Goal: Task Accomplishment & Management: Complete application form

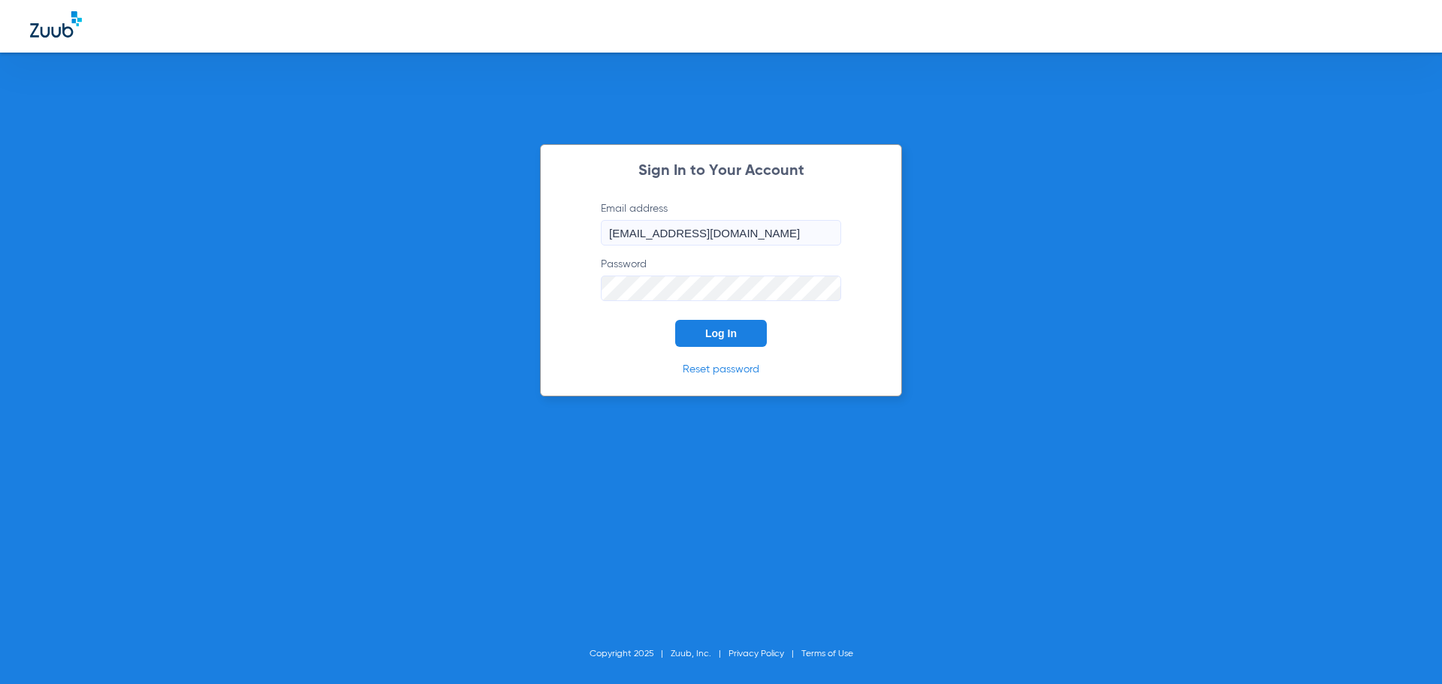
click at [710, 334] on span "Log In" at bounding box center [721, 333] width 32 height 12
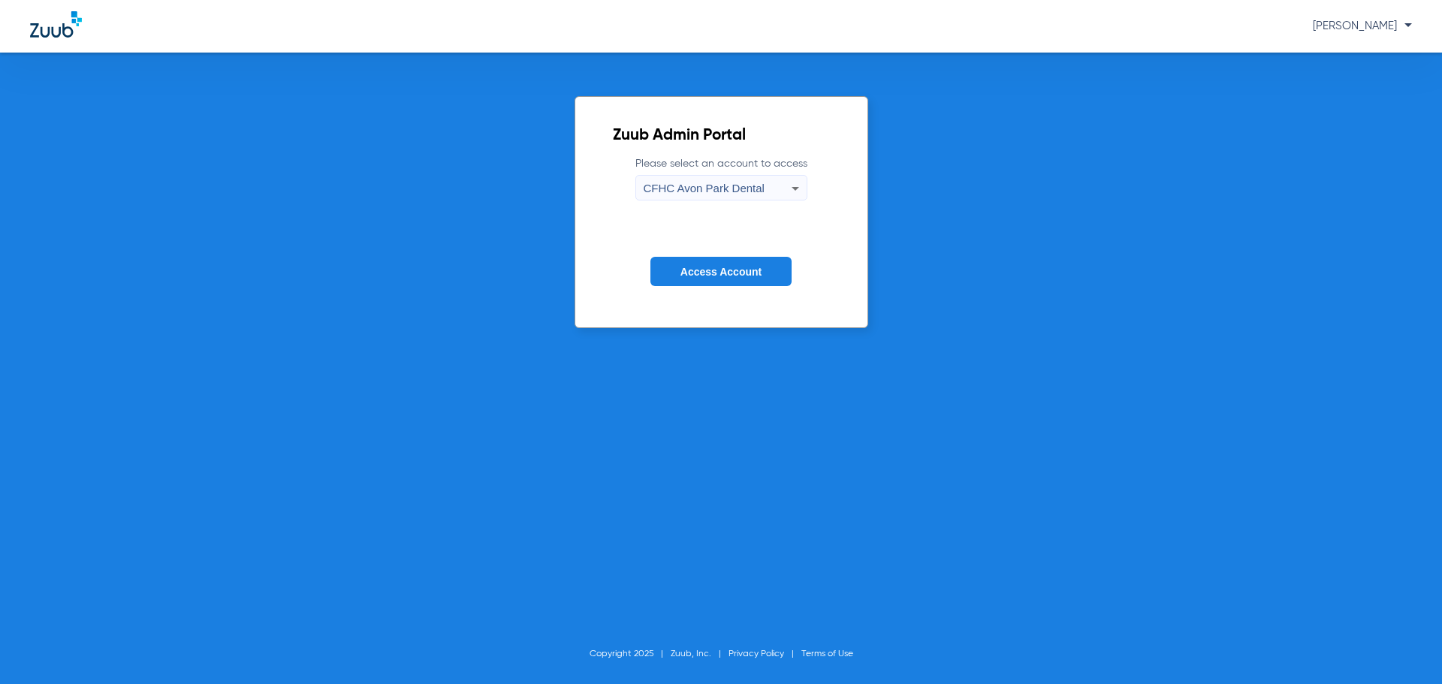
click at [792, 188] on icon at bounding box center [795, 189] width 8 height 4
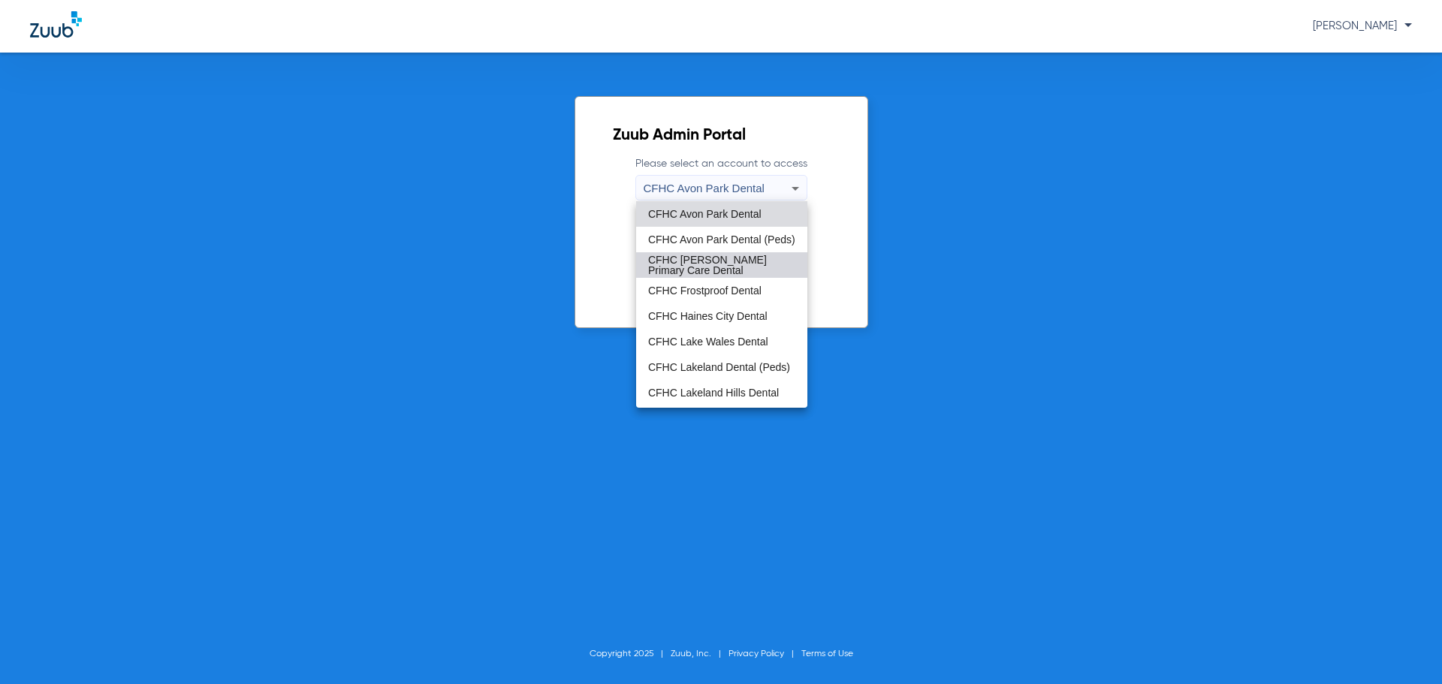
click at [725, 258] on span "CFHC [PERSON_NAME] Primary Care Dental" at bounding box center [721, 265] width 147 height 21
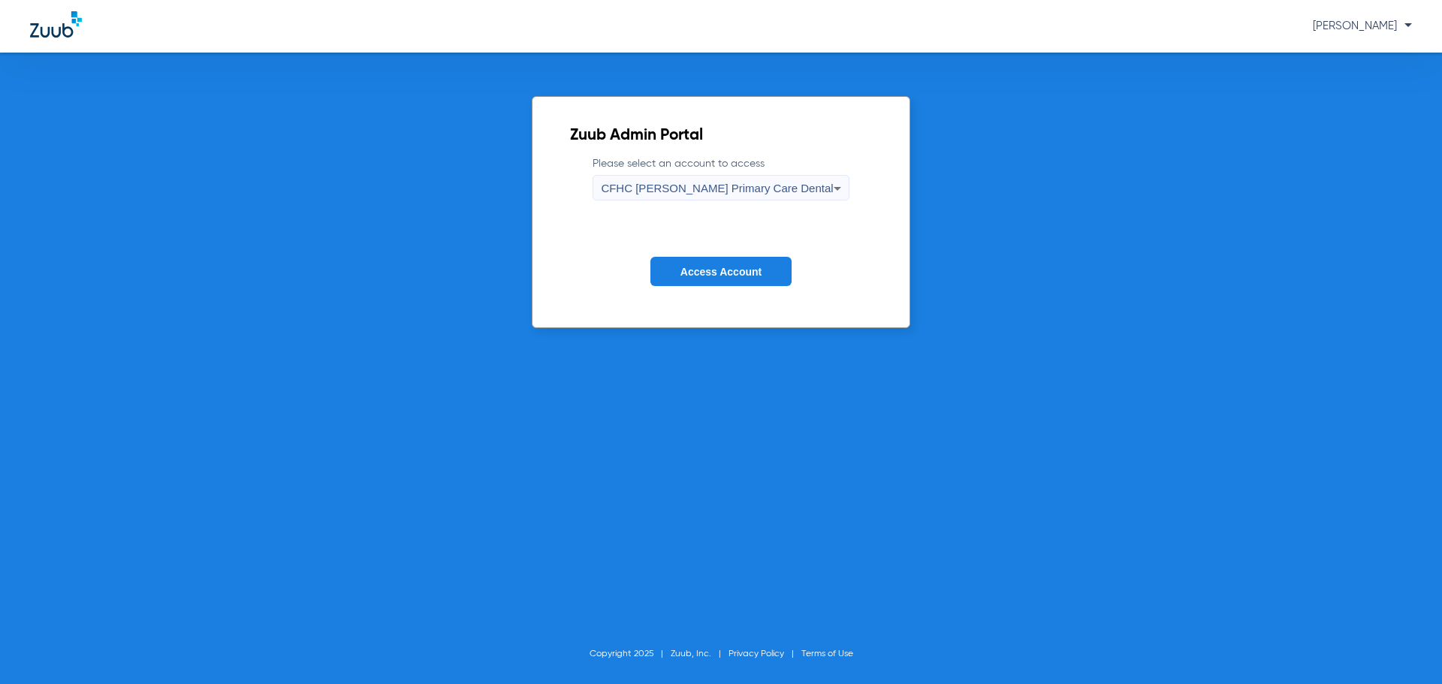
click at [828, 189] on icon at bounding box center [837, 188] width 18 height 18
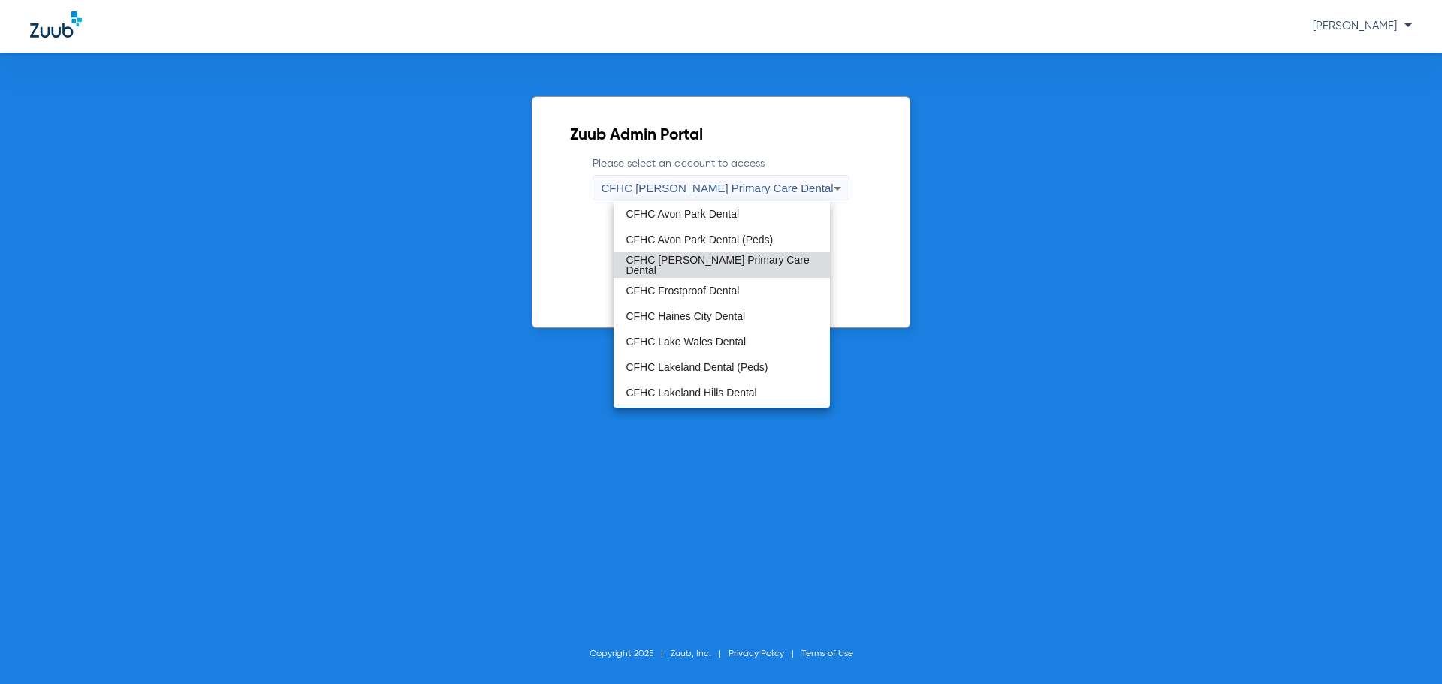
click at [742, 269] on span "CFHC [PERSON_NAME] Primary Care Dental" at bounding box center [720, 265] width 191 height 21
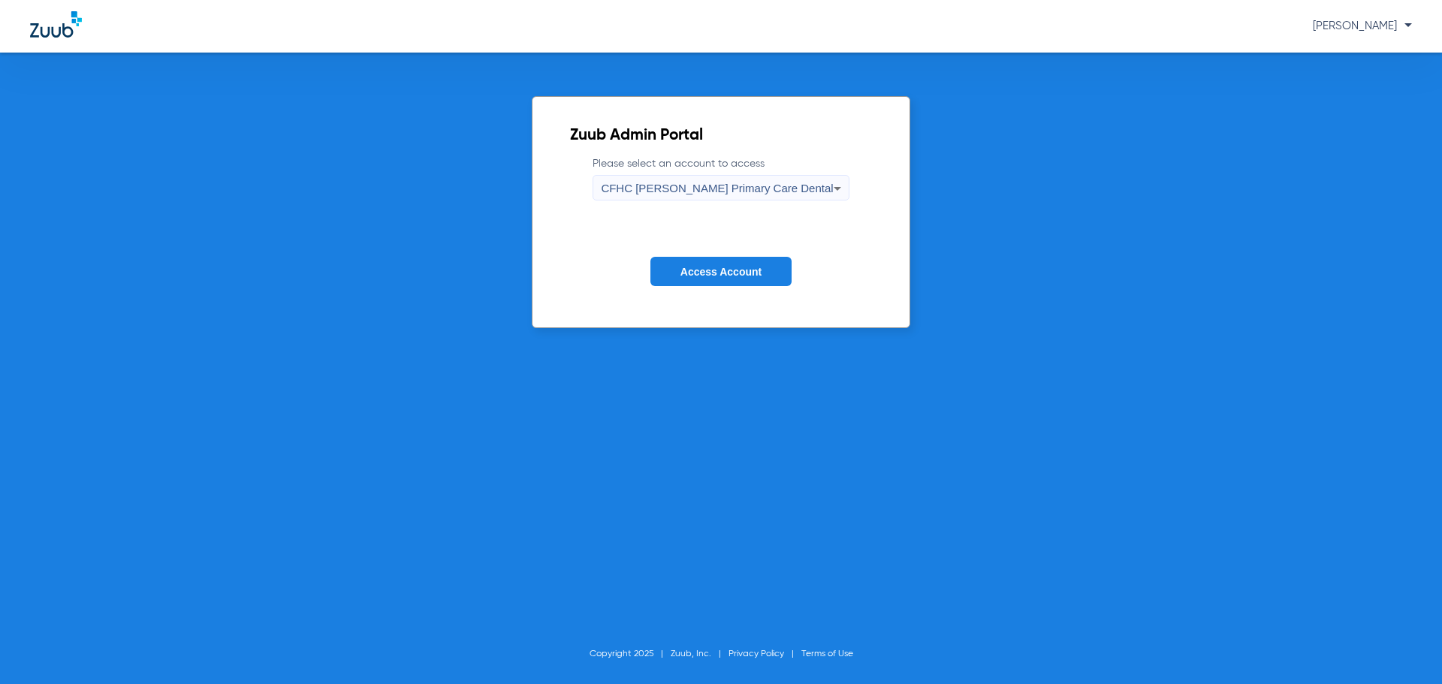
click at [722, 273] on span "Access Account" at bounding box center [720, 272] width 81 height 12
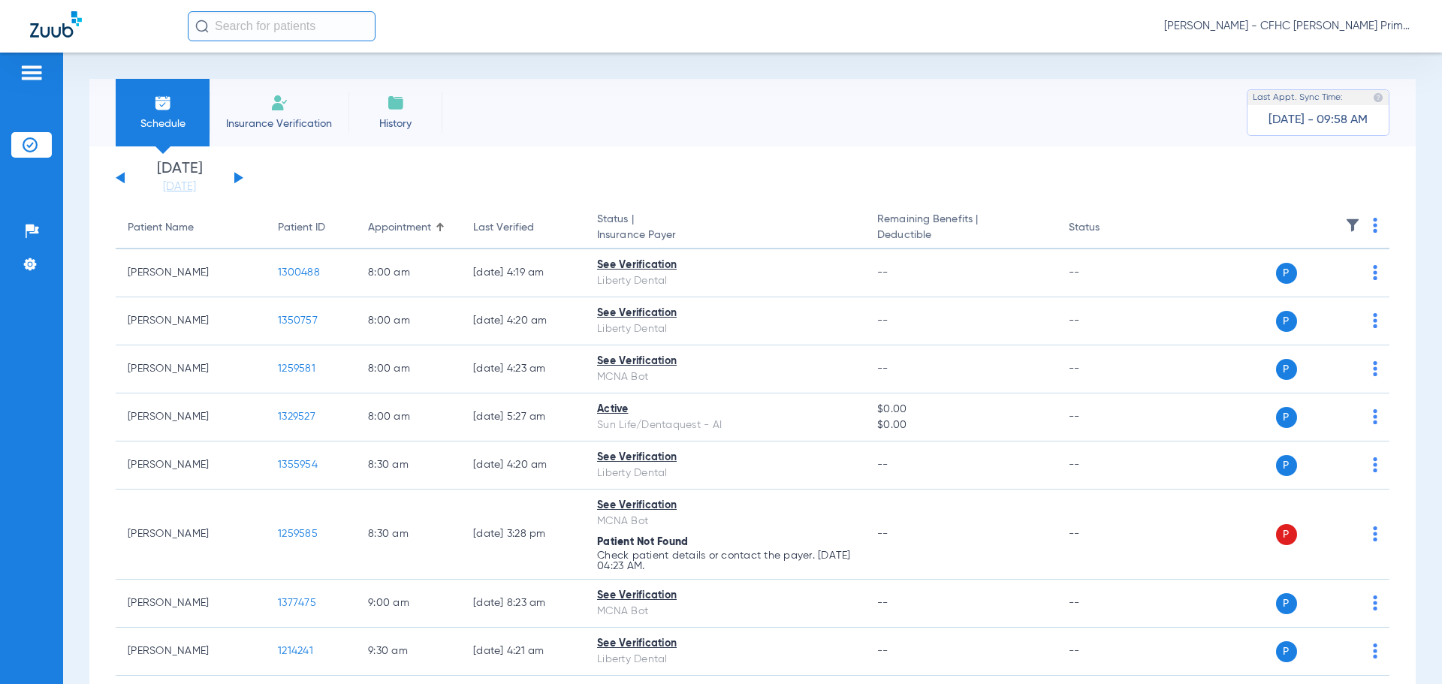
click at [240, 180] on div "[DATE] [DATE] [DATE] [DATE] [DATE] [DATE] [DATE] [DATE] [DATE] [DATE] [DATE] [D…" at bounding box center [180, 177] width 128 height 33
click at [235, 176] on button at bounding box center [238, 177] width 9 height 11
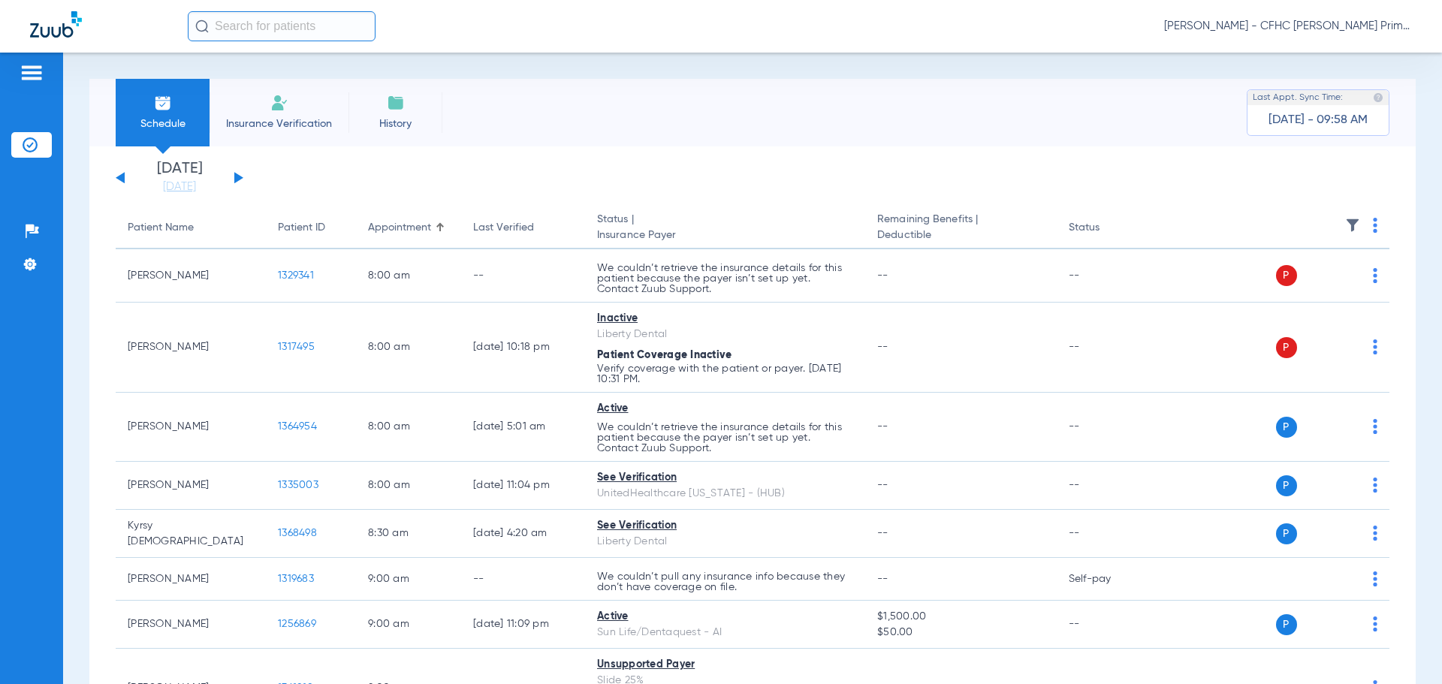
click at [122, 174] on button at bounding box center [120, 177] width 9 height 11
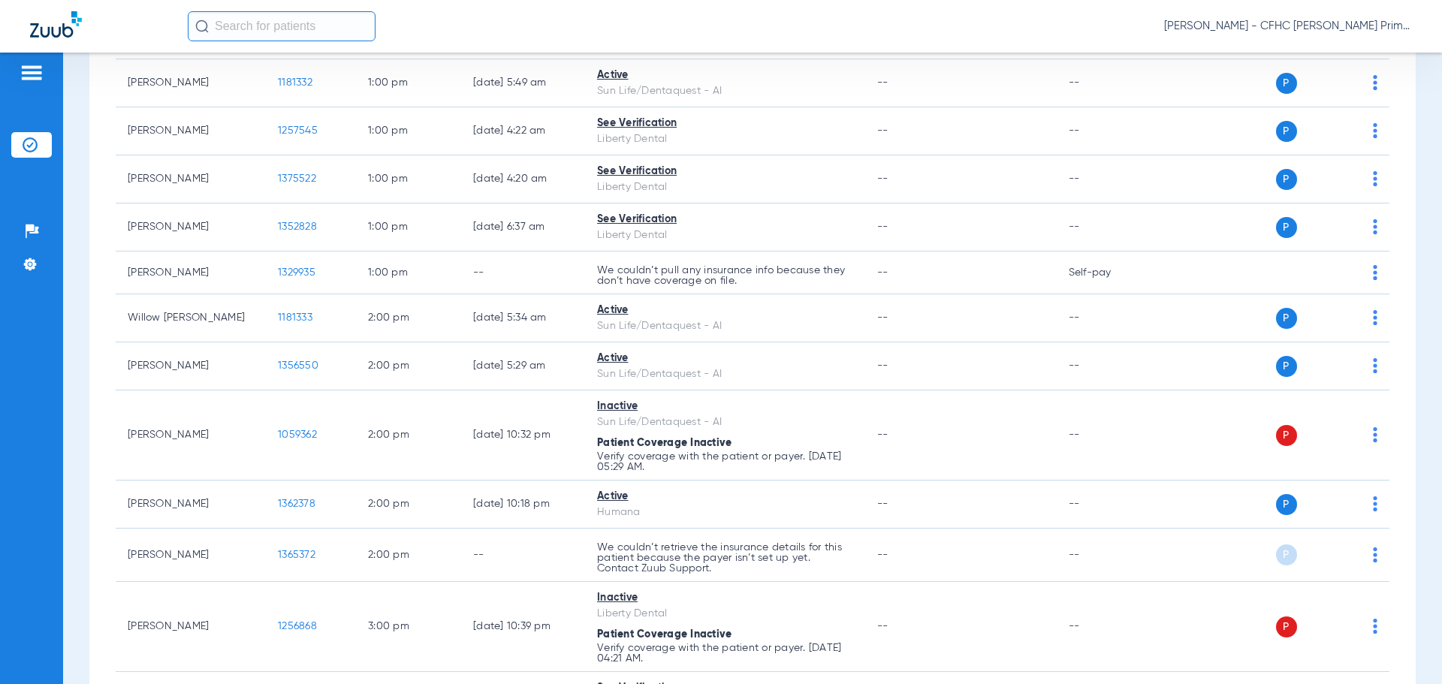
scroll to position [976, 0]
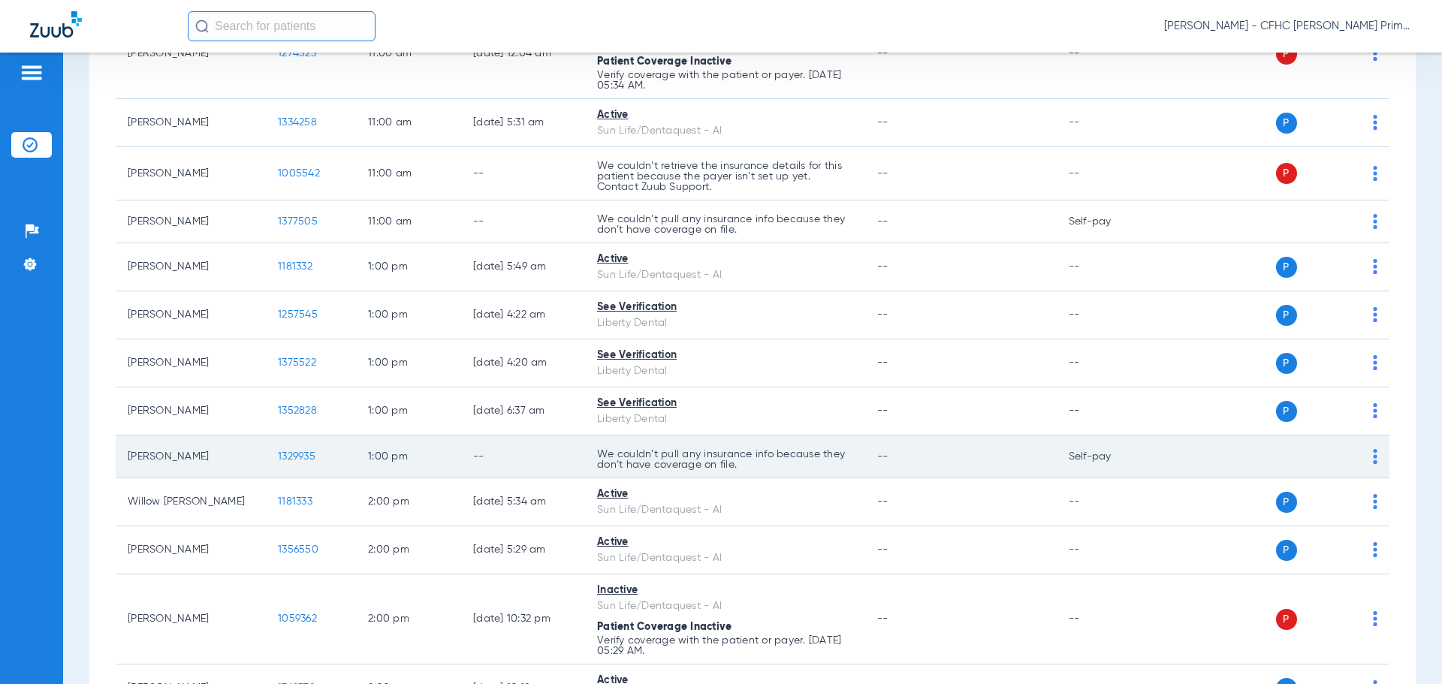
click at [294, 459] on span "1329935" at bounding box center [297, 456] width 38 height 11
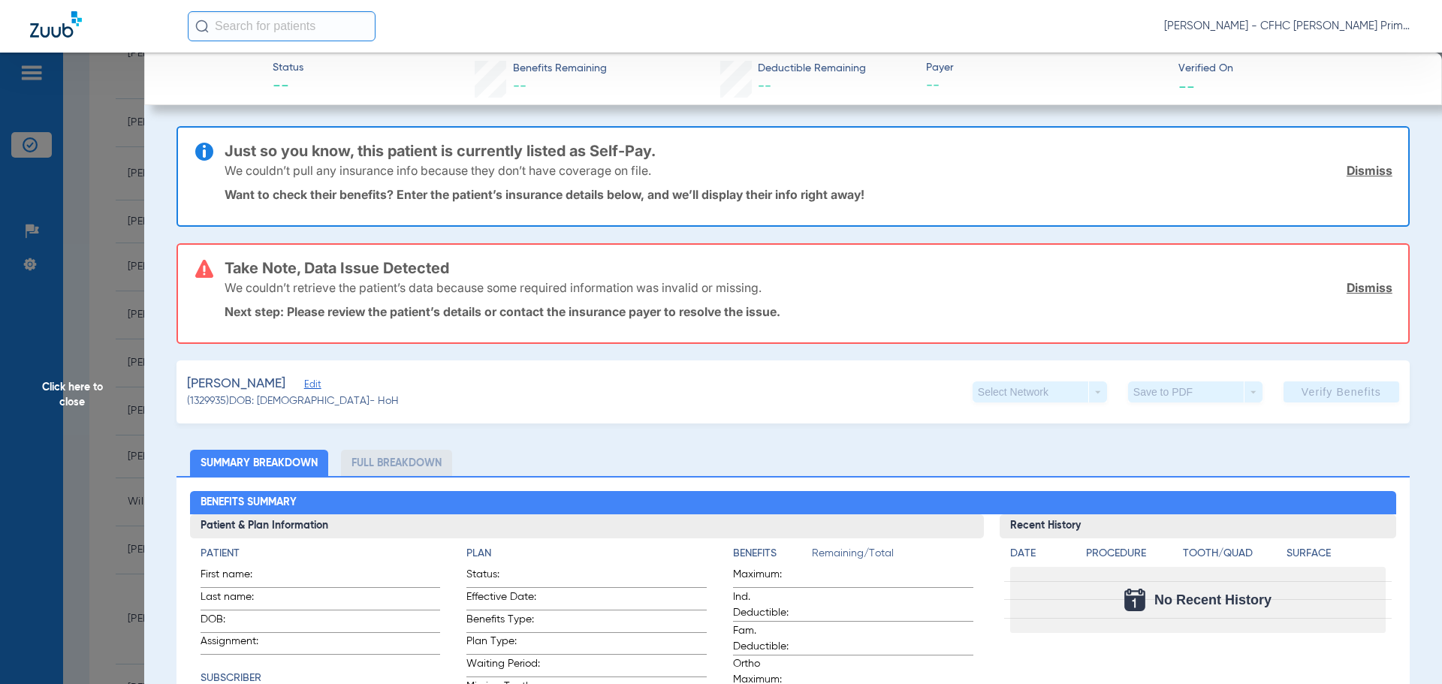
click at [1346, 170] on link "Dismiss" at bounding box center [1369, 170] width 46 height 15
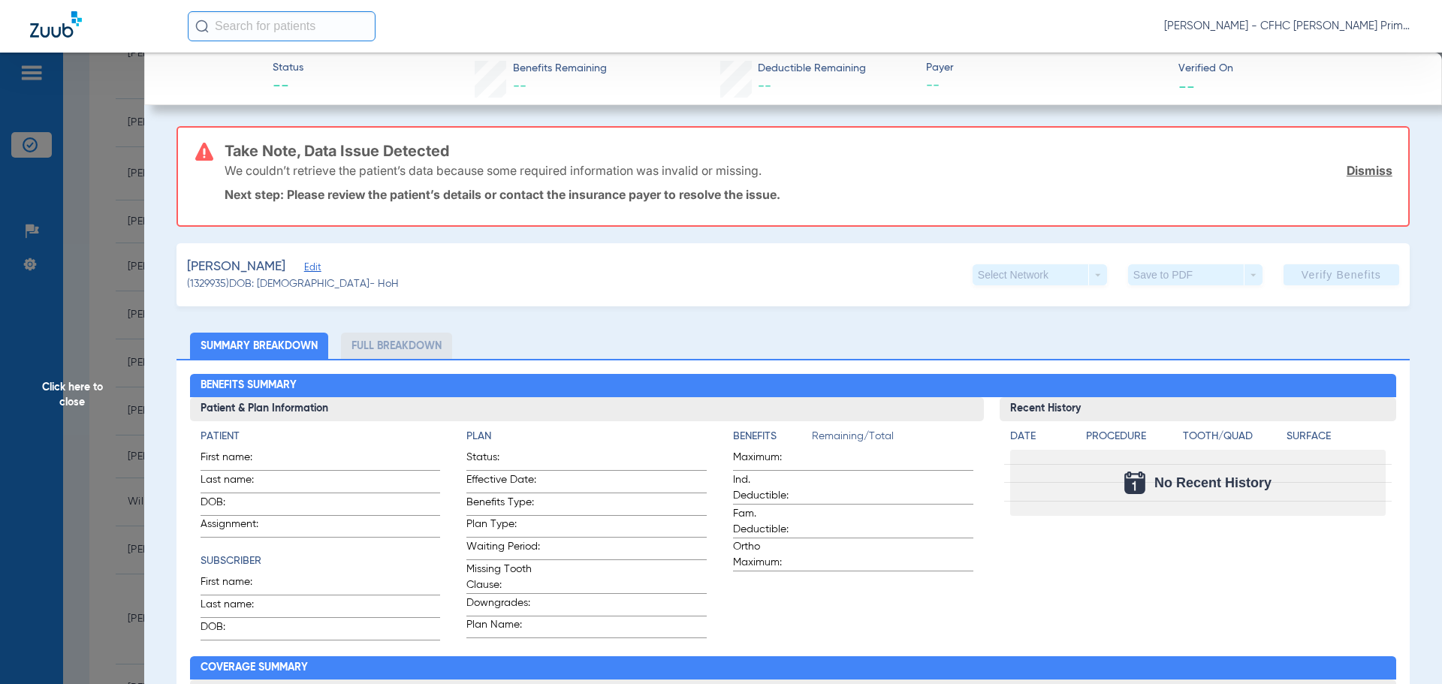
click at [1352, 173] on link "Dismiss" at bounding box center [1369, 170] width 46 height 15
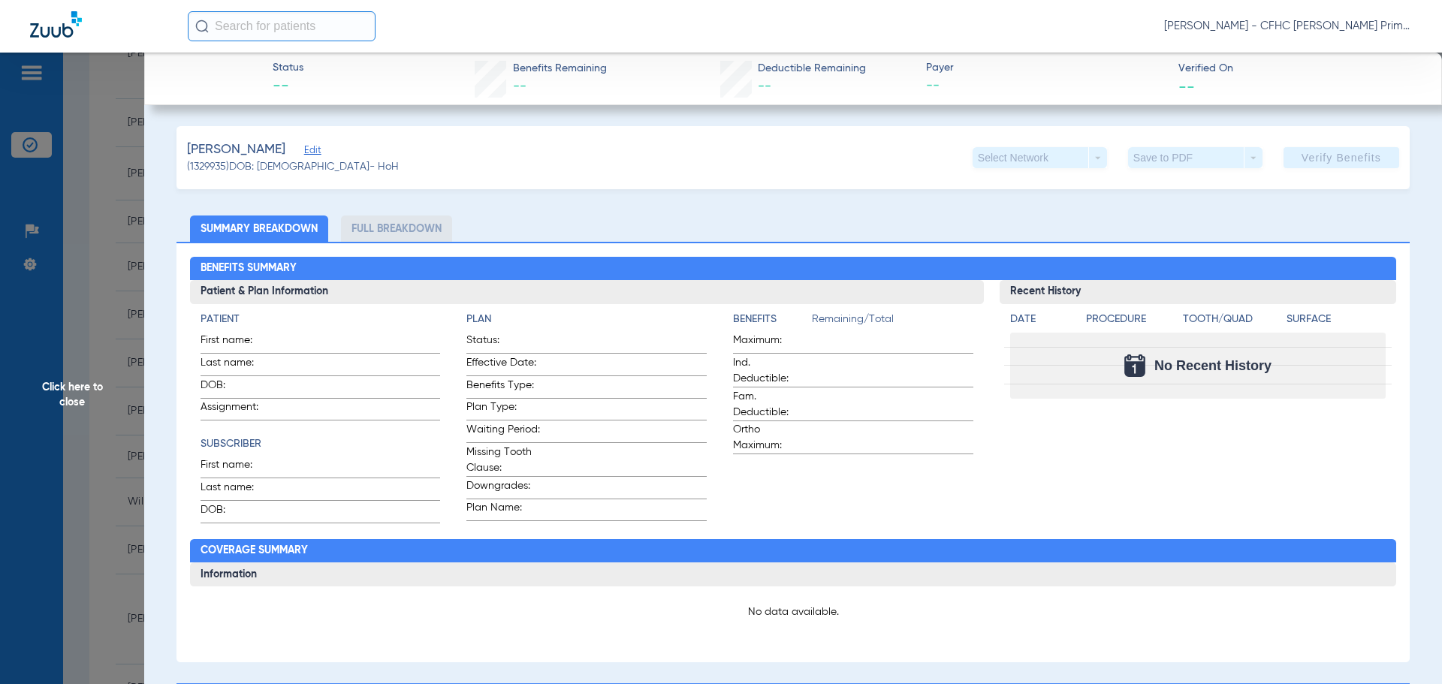
click at [318, 152] on span "Edit" at bounding box center [311, 152] width 14 height 14
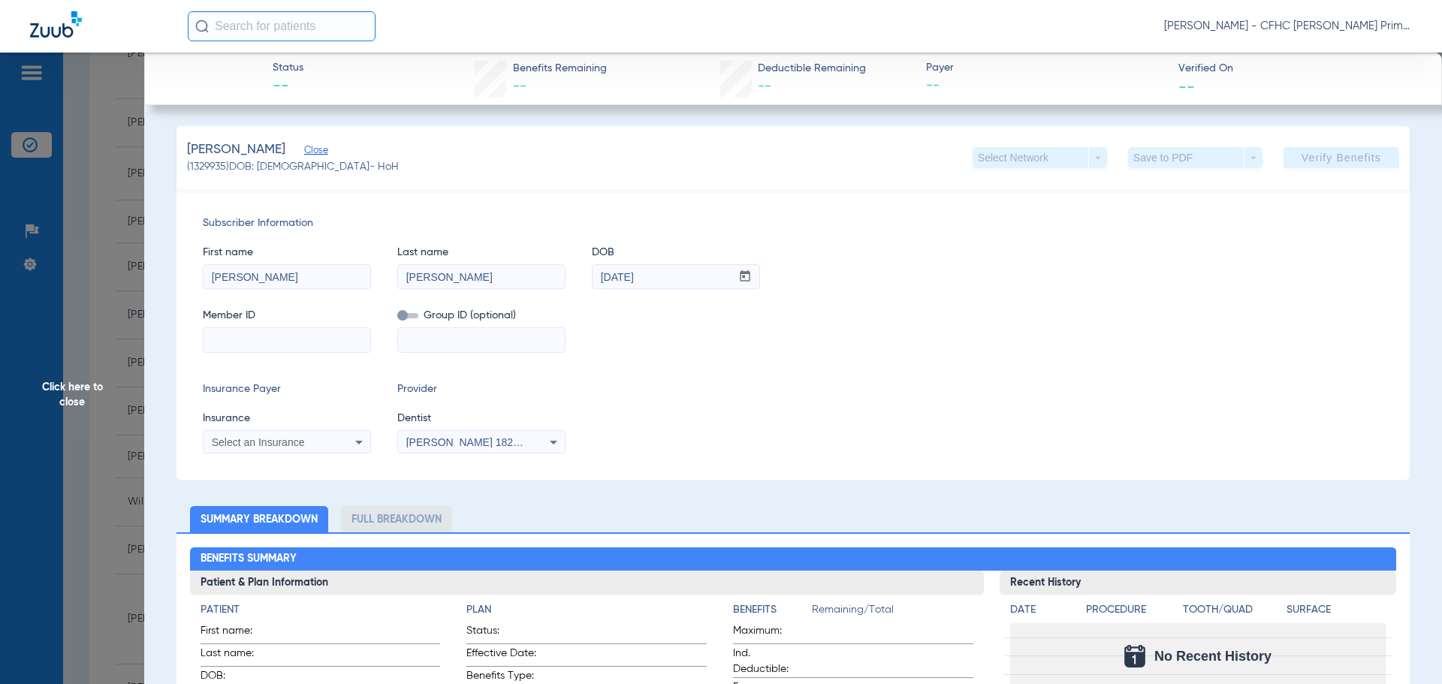
click at [279, 347] on input at bounding box center [286, 340] width 167 height 24
click at [231, 339] on input "93" at bounding box center [286, 340] width 167 height 24
type input "937600623"
click at [313, 451] on mat-select "Select an Insurance" at bounding box center [287, 442] width 168 height 24
click at [317, 446] on div "Select an Insurance" at bounding box center [272, 442] width 121 height 11
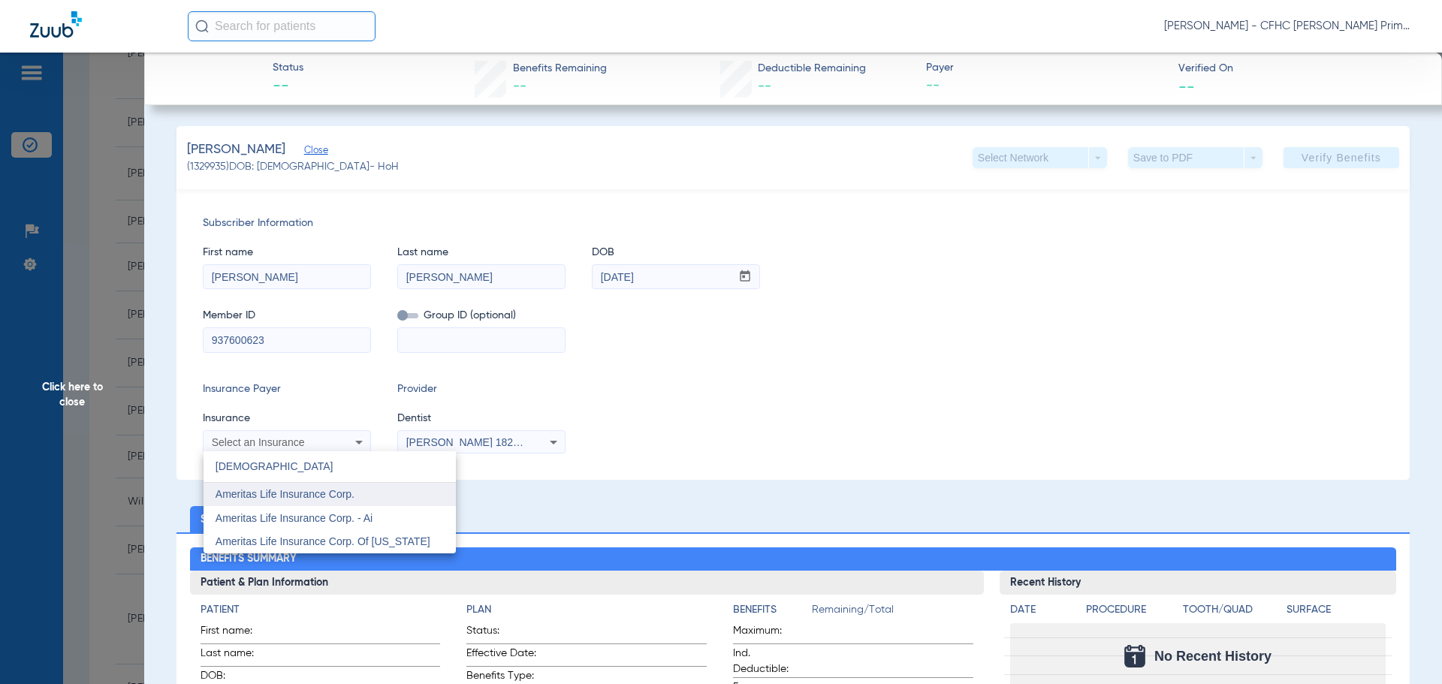
type input "[DEMOGRAPHIC_DATA]"
click at [390, 494] on mat-option "Ameritas Life Insurance Corp." at bounding box center [329, 495] width 252 height 24
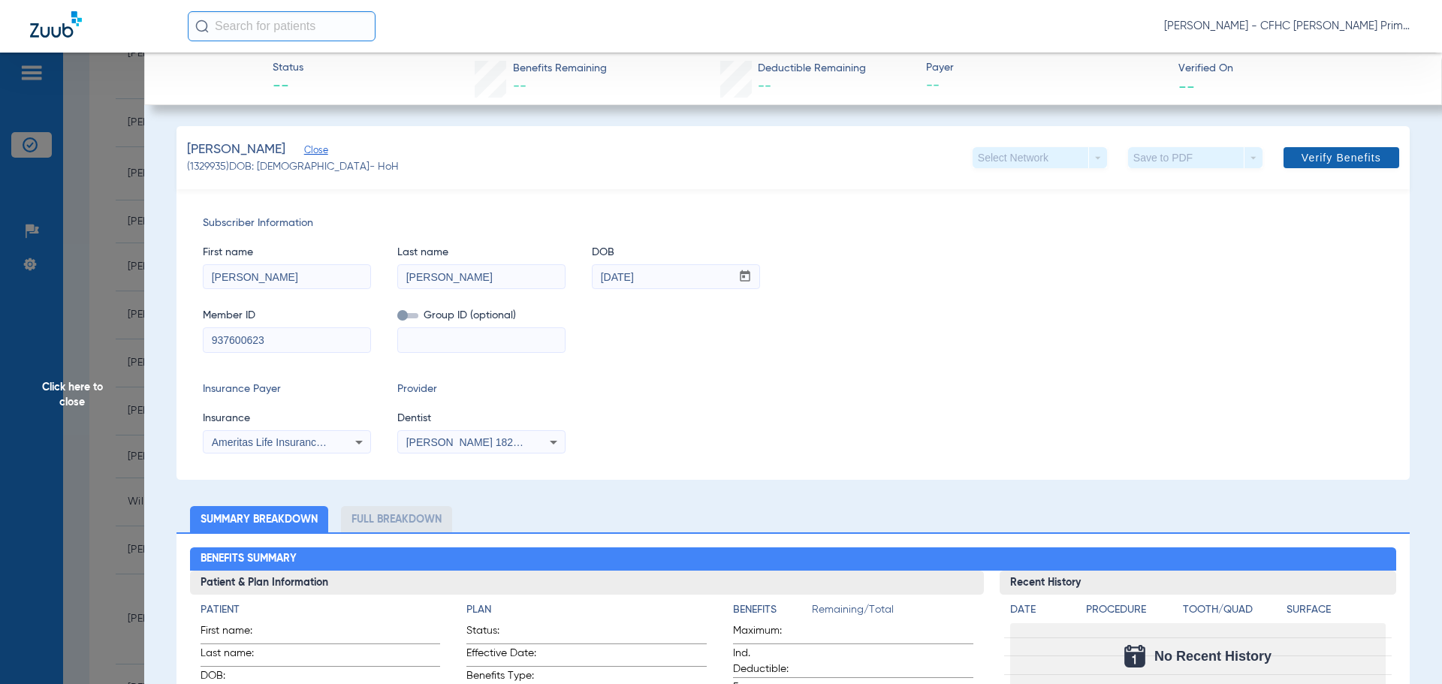
click at [1304, 152] on span "Verify Benefits" at bounding box center [1341, 158] width 80 height 12
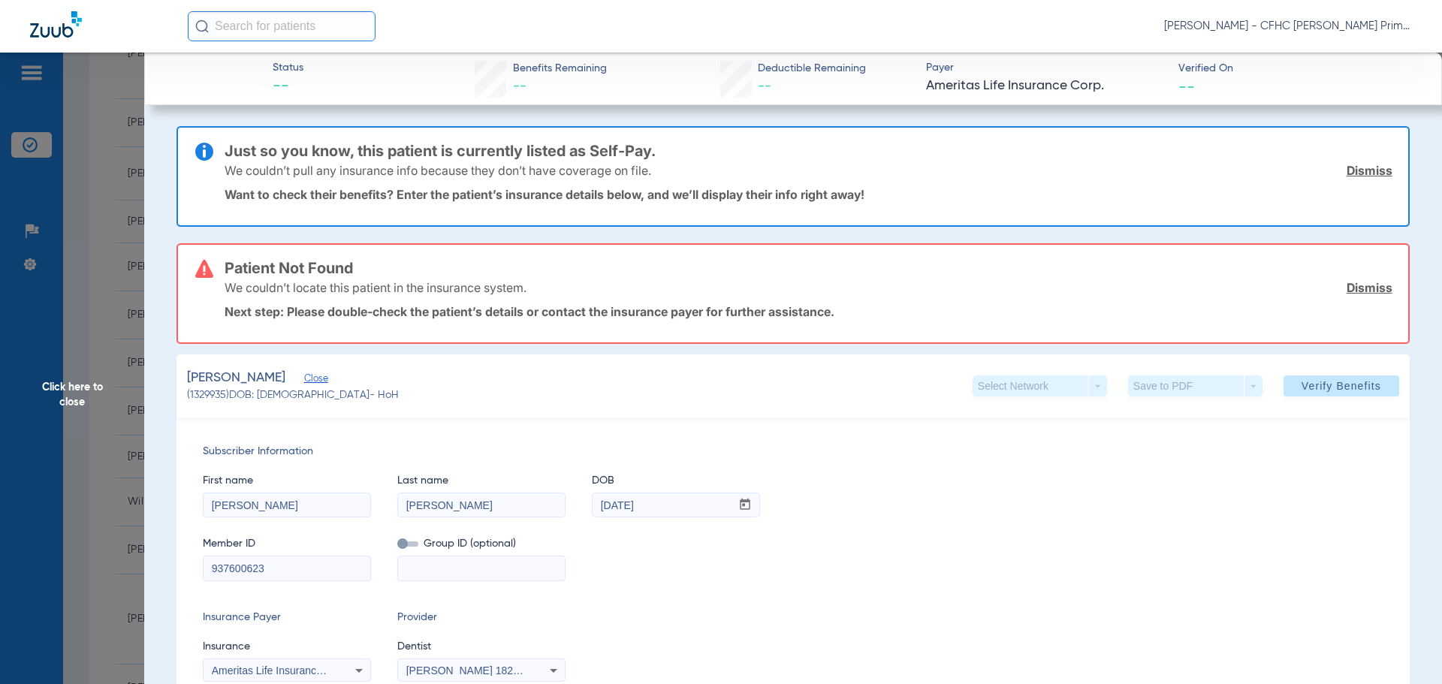
click at [1359, 170] on link "Dismiss" at bounding box center [1369, 170] width 46 height 15
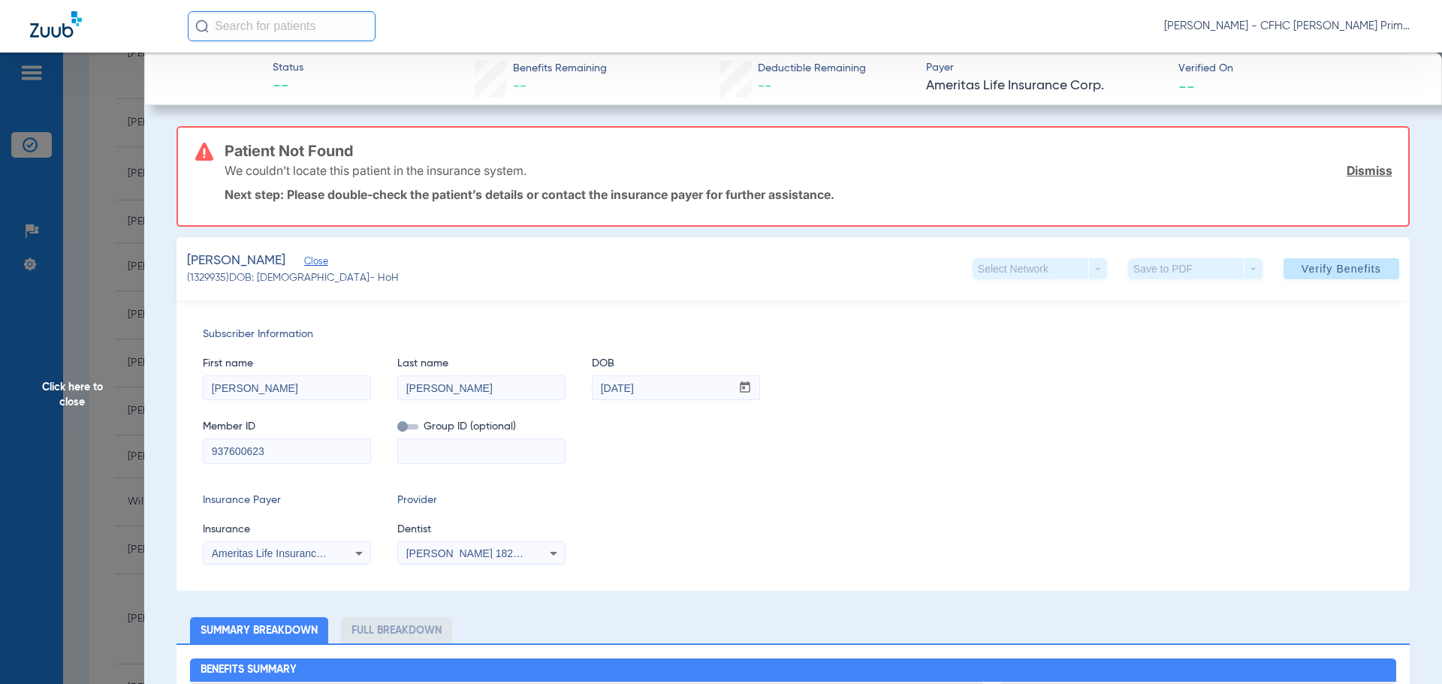
click at [1359, 170] on link "Dismiss" at bounding box center [1369, 170] width 46 height 15
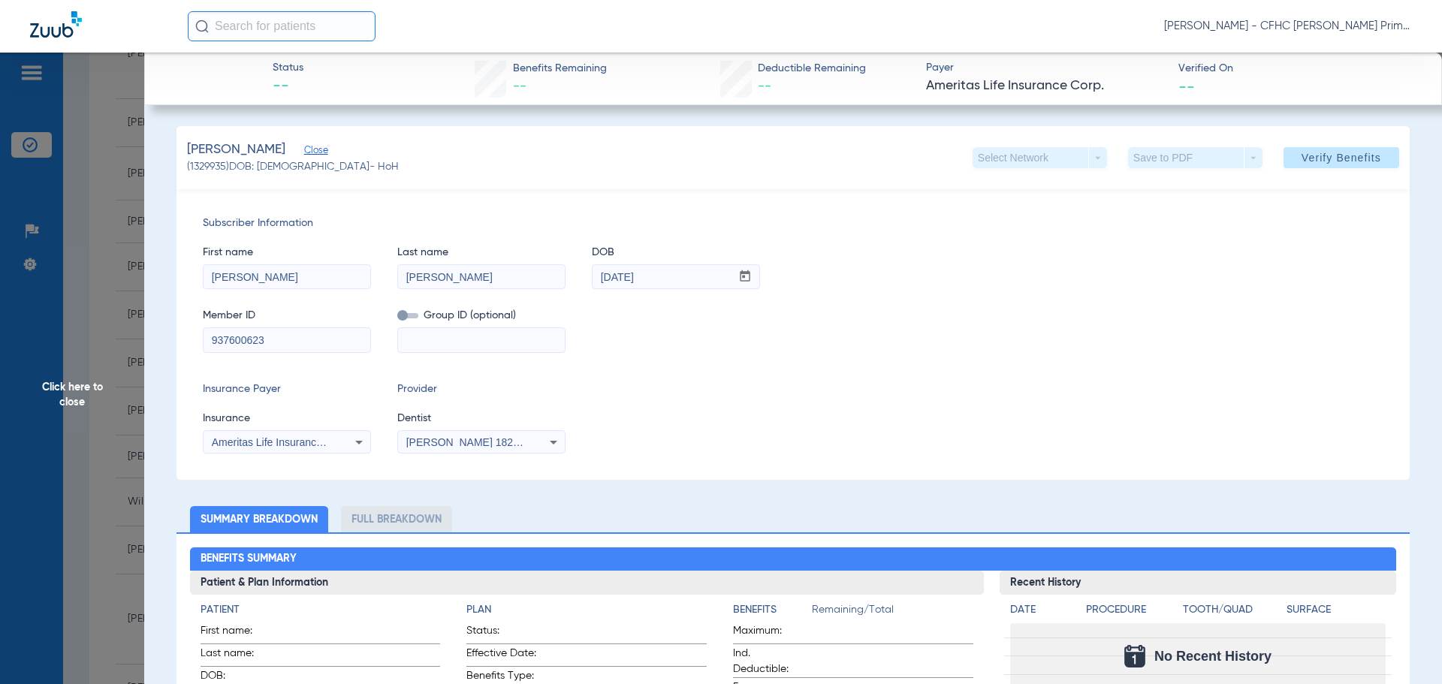
click at [362, 444] on icon at bounding box center [359, 442] width 18 height 18
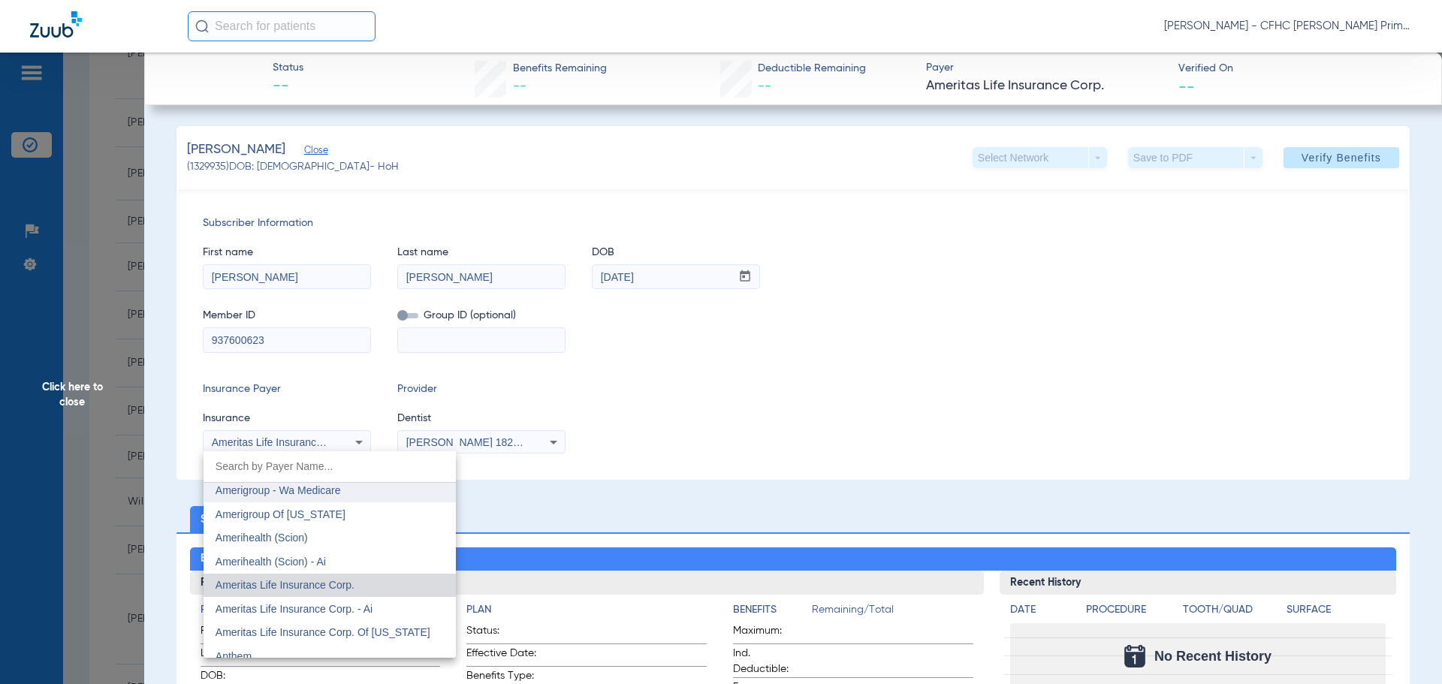
scroll to position [445, 0]
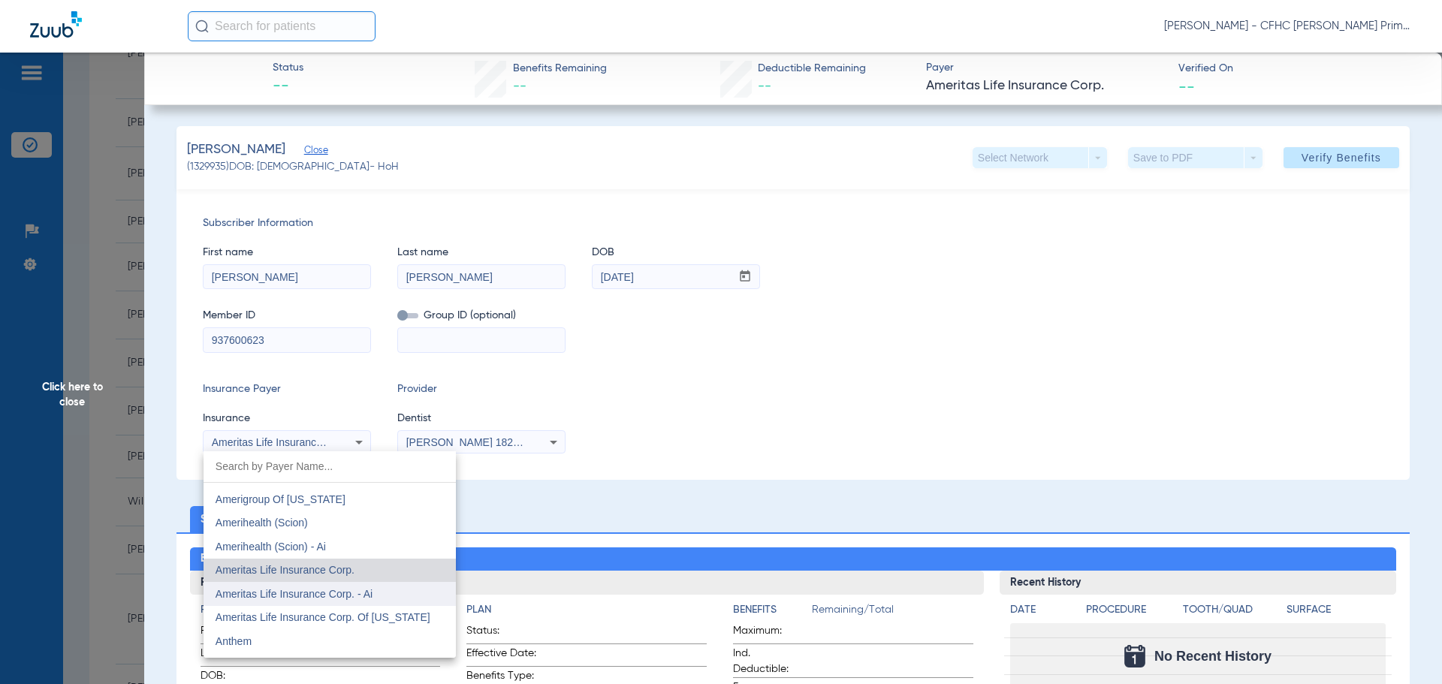
click at [357, 586] on mat-option "Ameritas Life Insurance Corp. - Ai" at bounding box center [329, 594] width 252 height 24
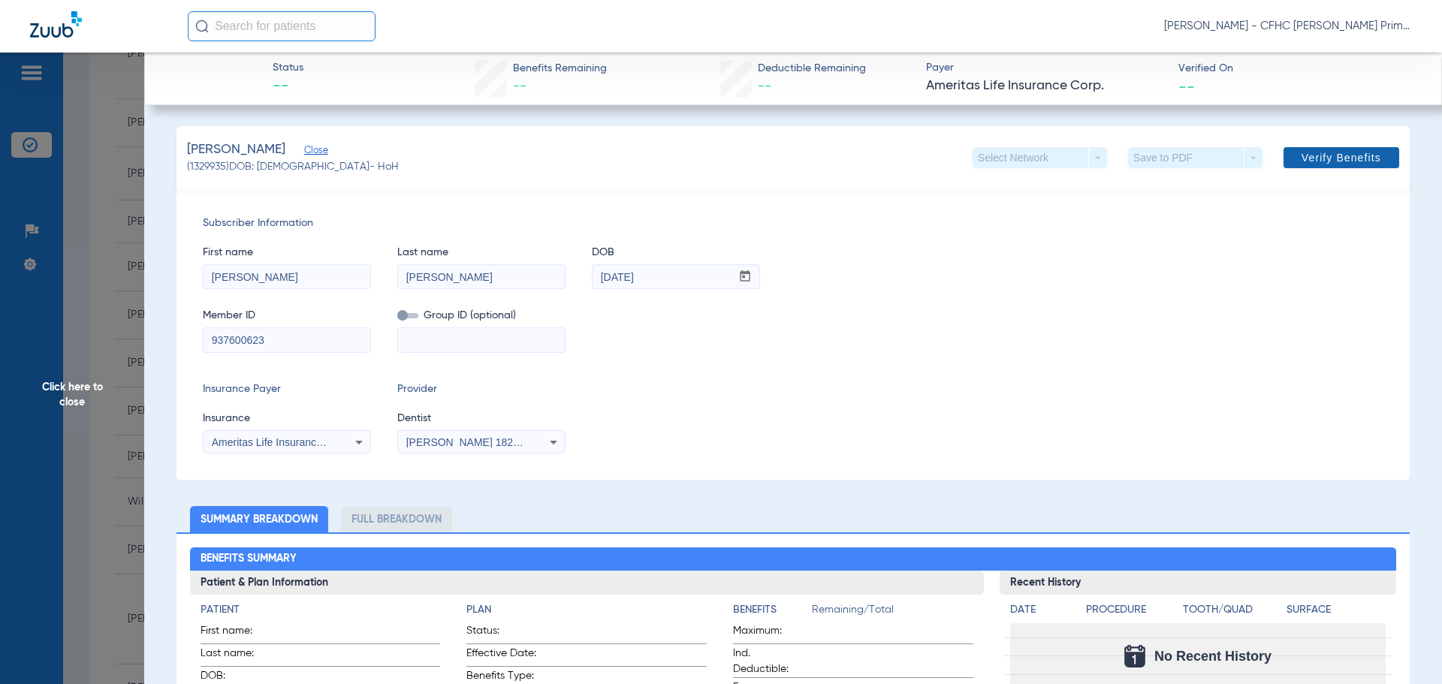
click at [1301, 159] on span "Verify Benefits" at bounding box center [1341, 158] width 80 height 12
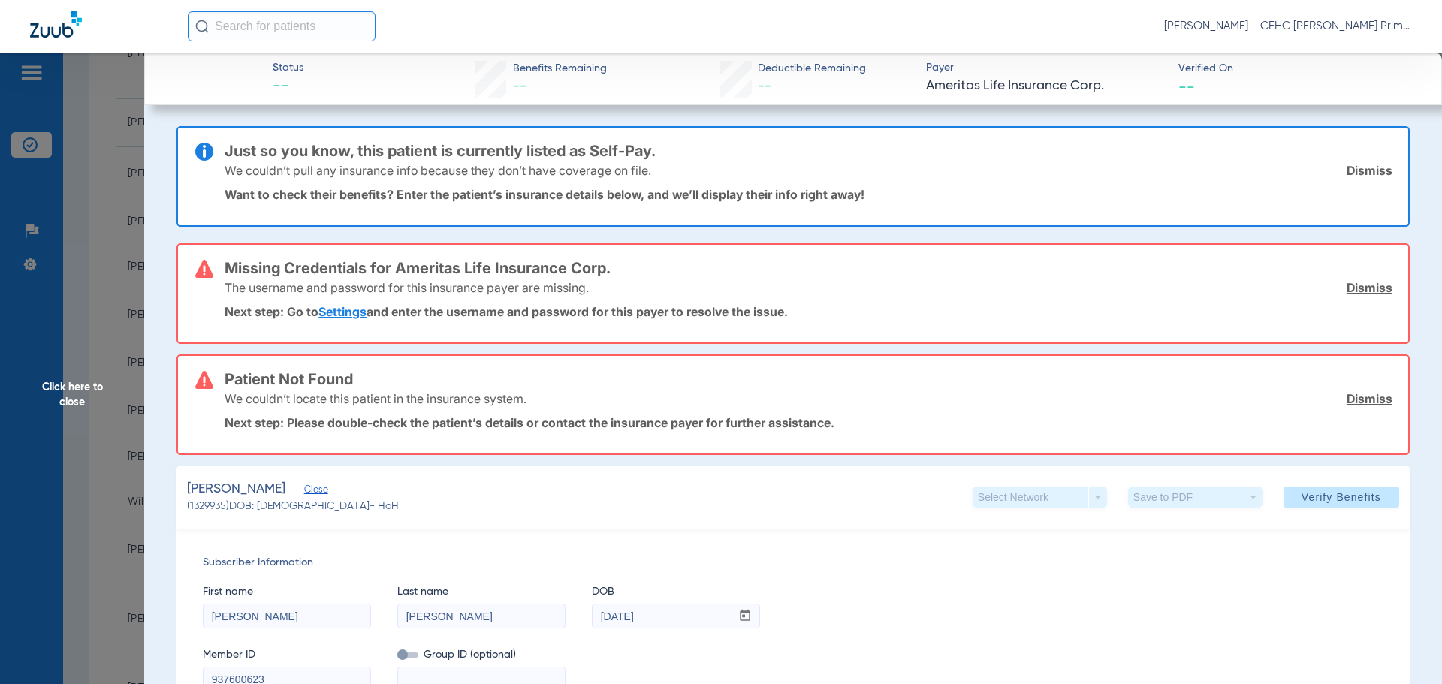
click at [1348, 170] on link "Dismiss" at bounding box center [1369, 170] width 46 height 15
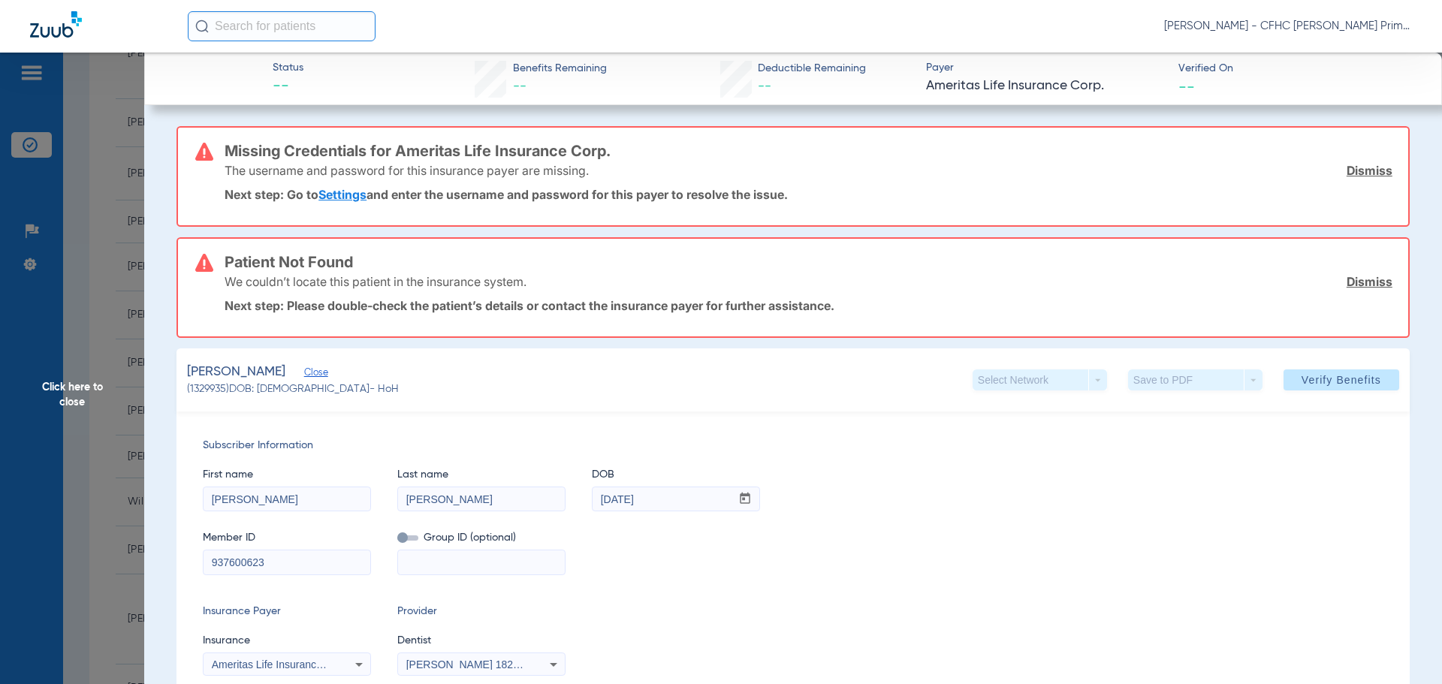
click at [1348, 170] on link "Dismiss" at bounding box center [1369, 170] width 46 height 15
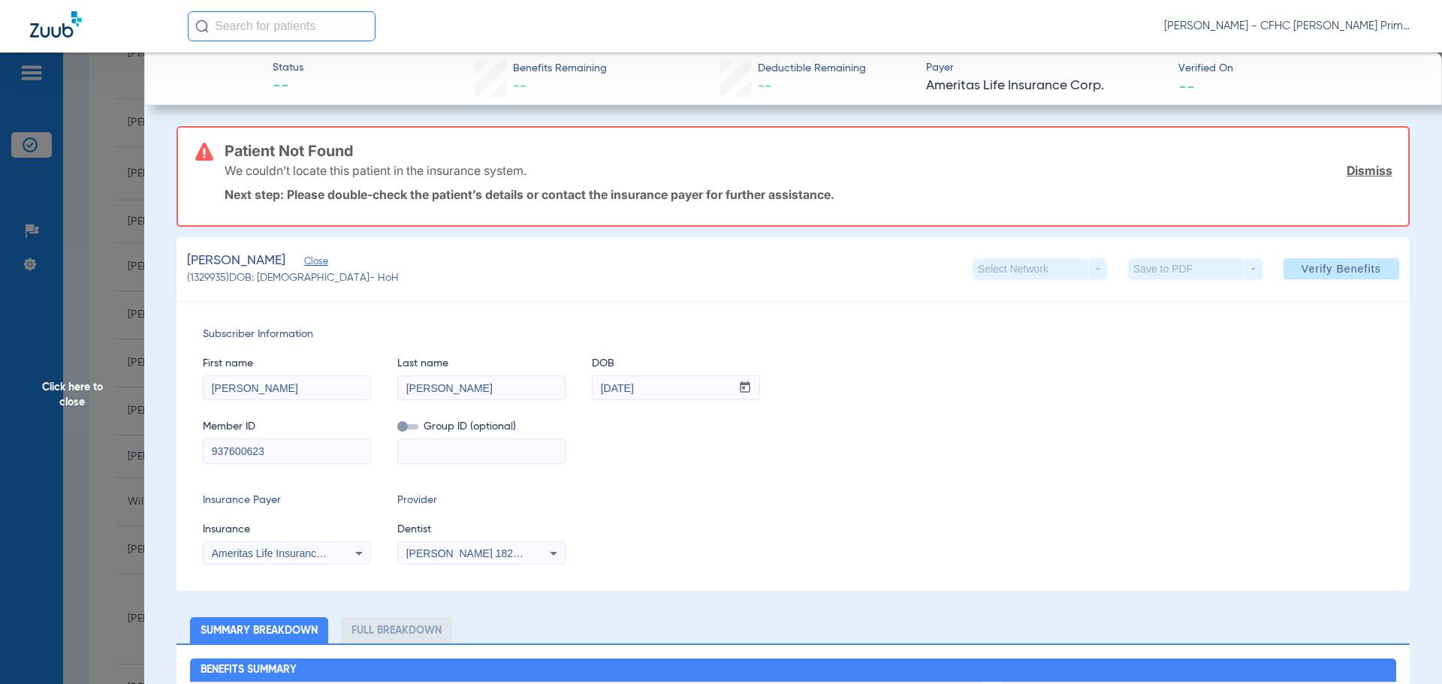
click at [1348, 170] on link "Dismiss" at bounding box center [1369, 170] width 46 height 15
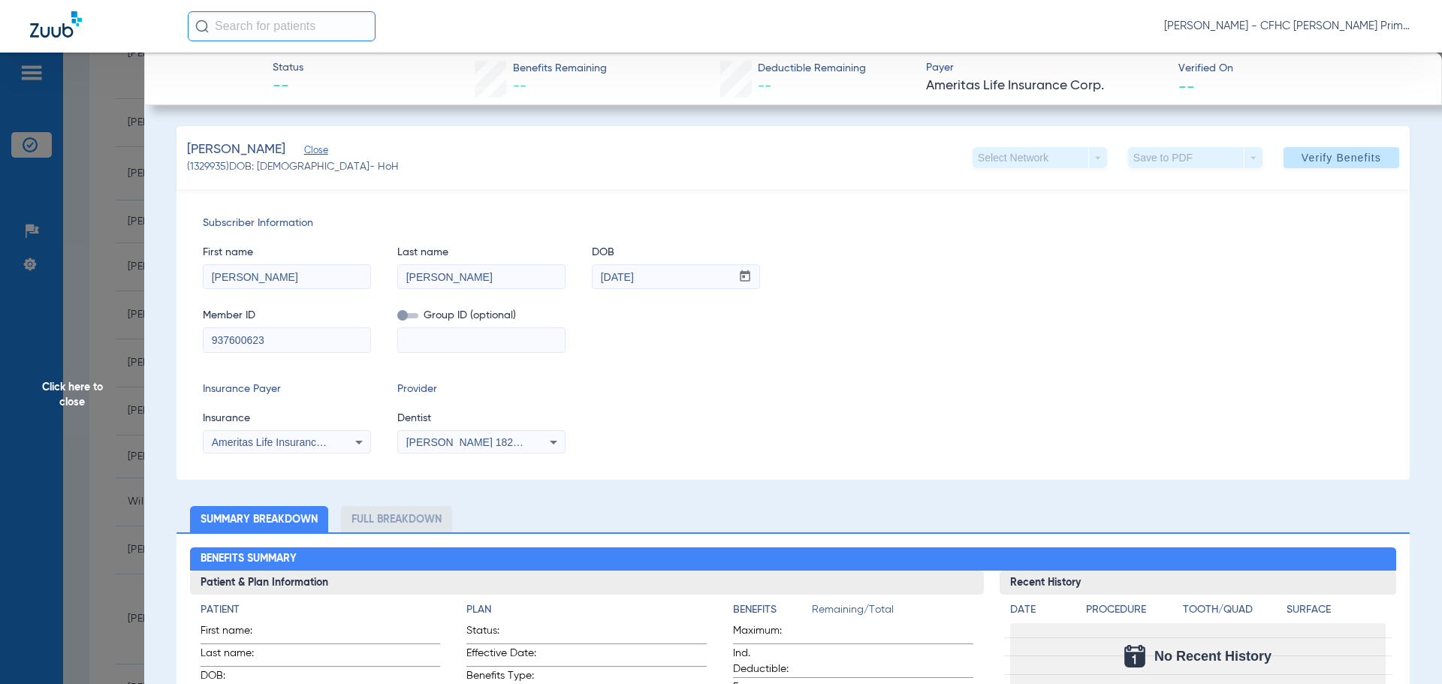
click at [350, 449] on icon at bounding box center [359, 442] width 18 height 18
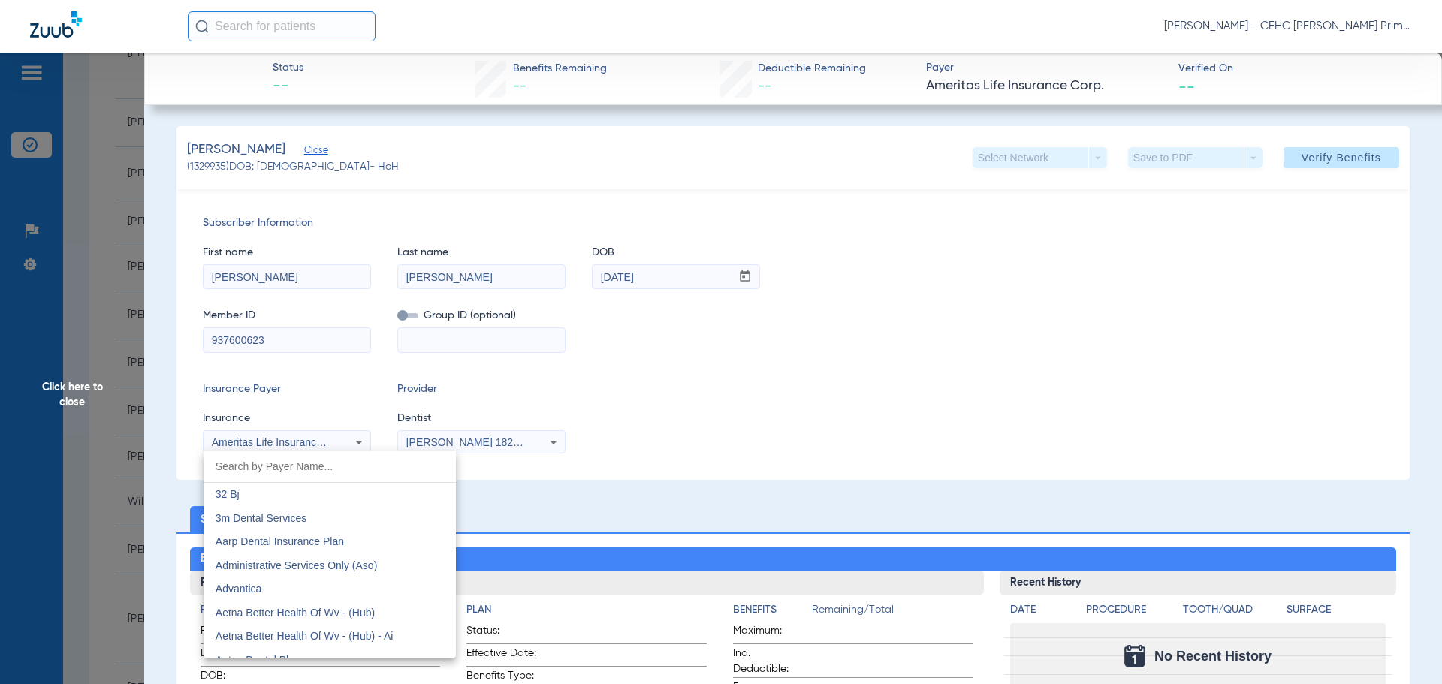
scroll to position [393, 0]
click at [327, 464] on input "dropdown search" at bounding box center [329, 466] width 252 height 31
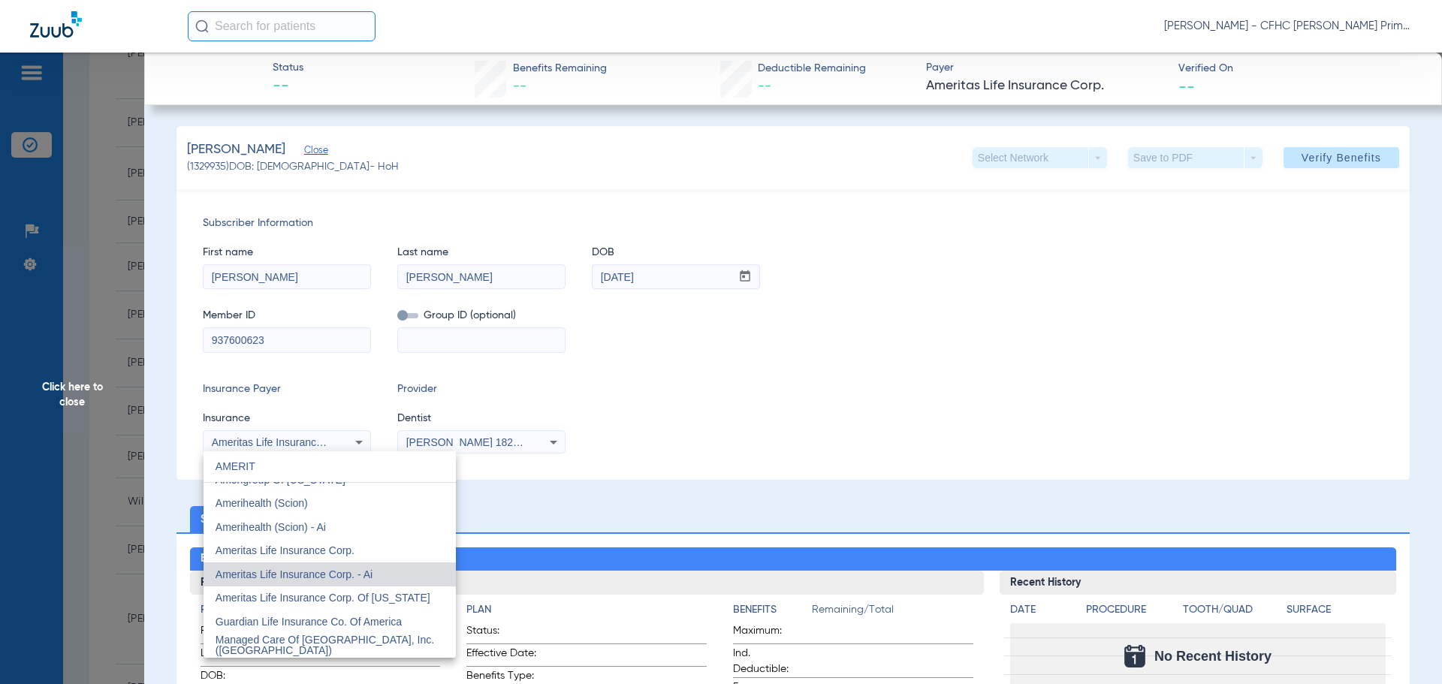
scroll to position [0, 0]
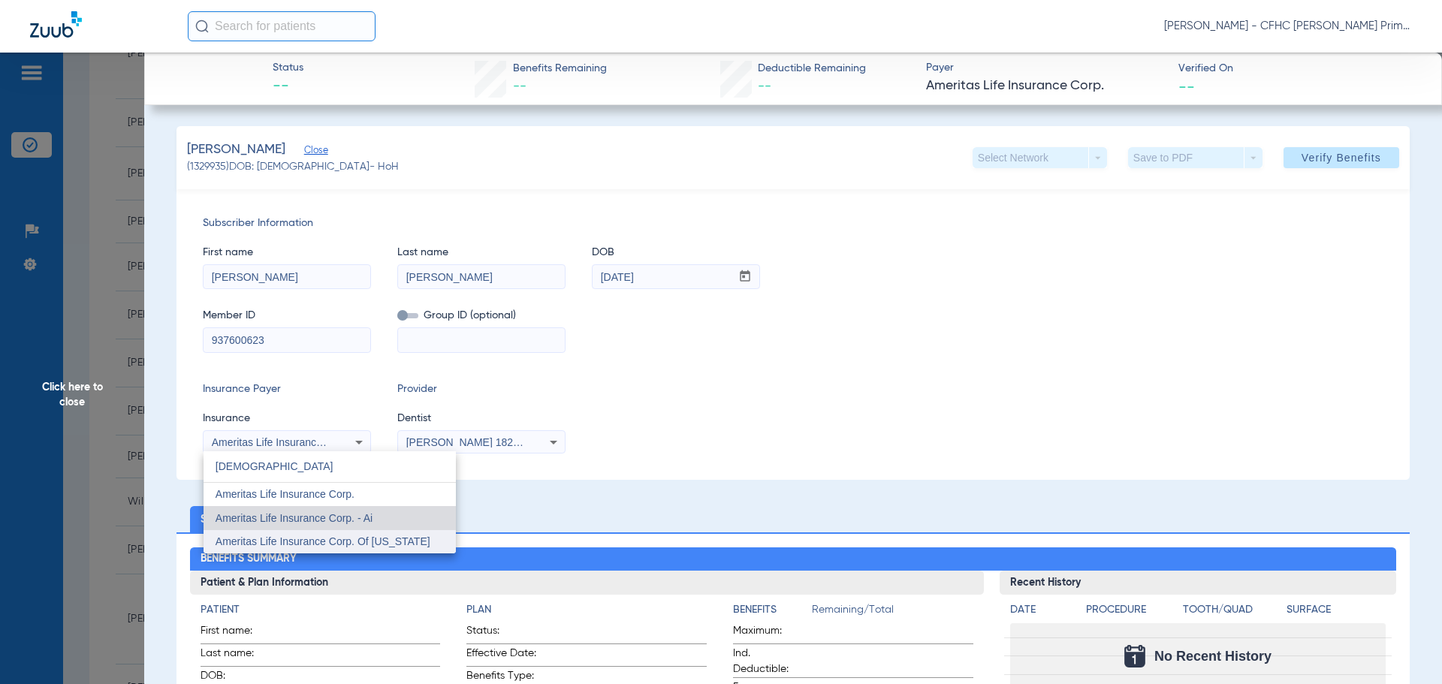
type input "[DEMOGRAPHIC_DATA]"
click at [331, 537] on span "Ameritas Life Insurance Corp. Of [US_STATE]" at bounding box center [322, 541] width 215 height 12
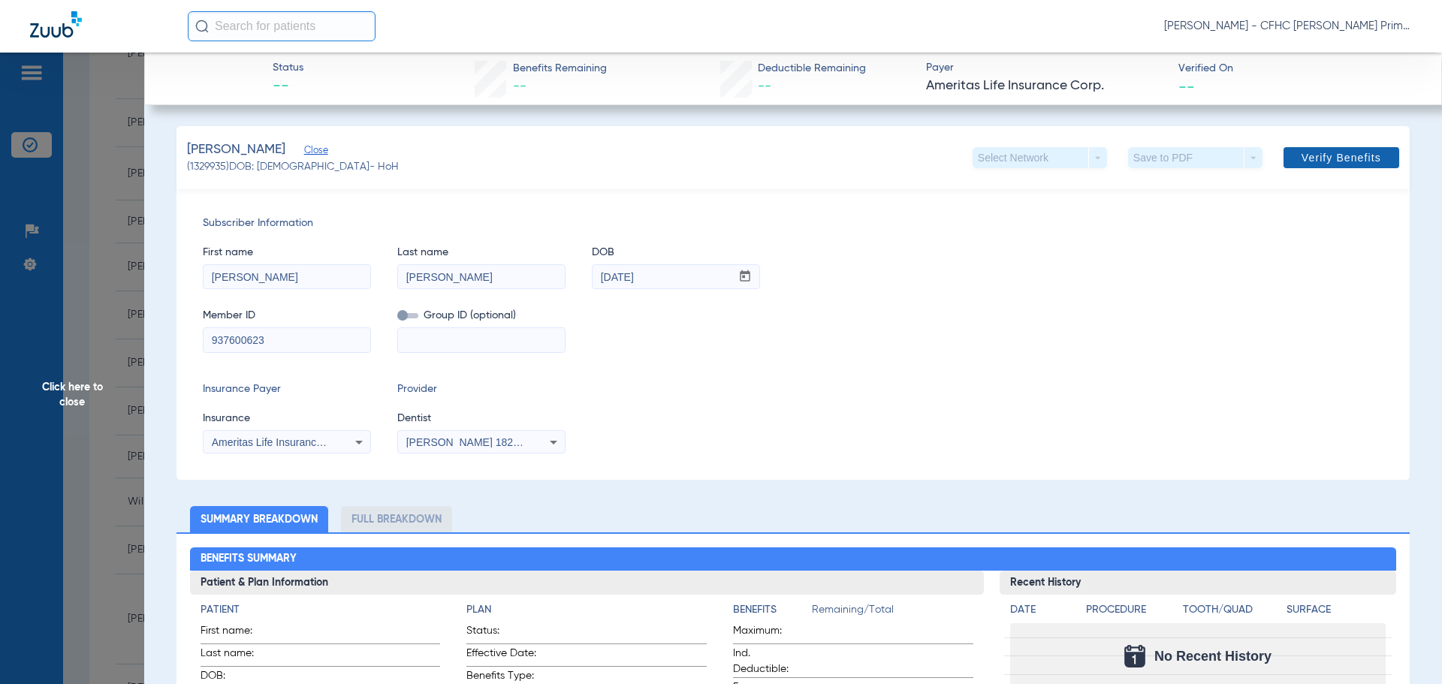
click at [1324, 157] on span "Verify Benefits" at bounding box center [1341, 158] width 80 height 12
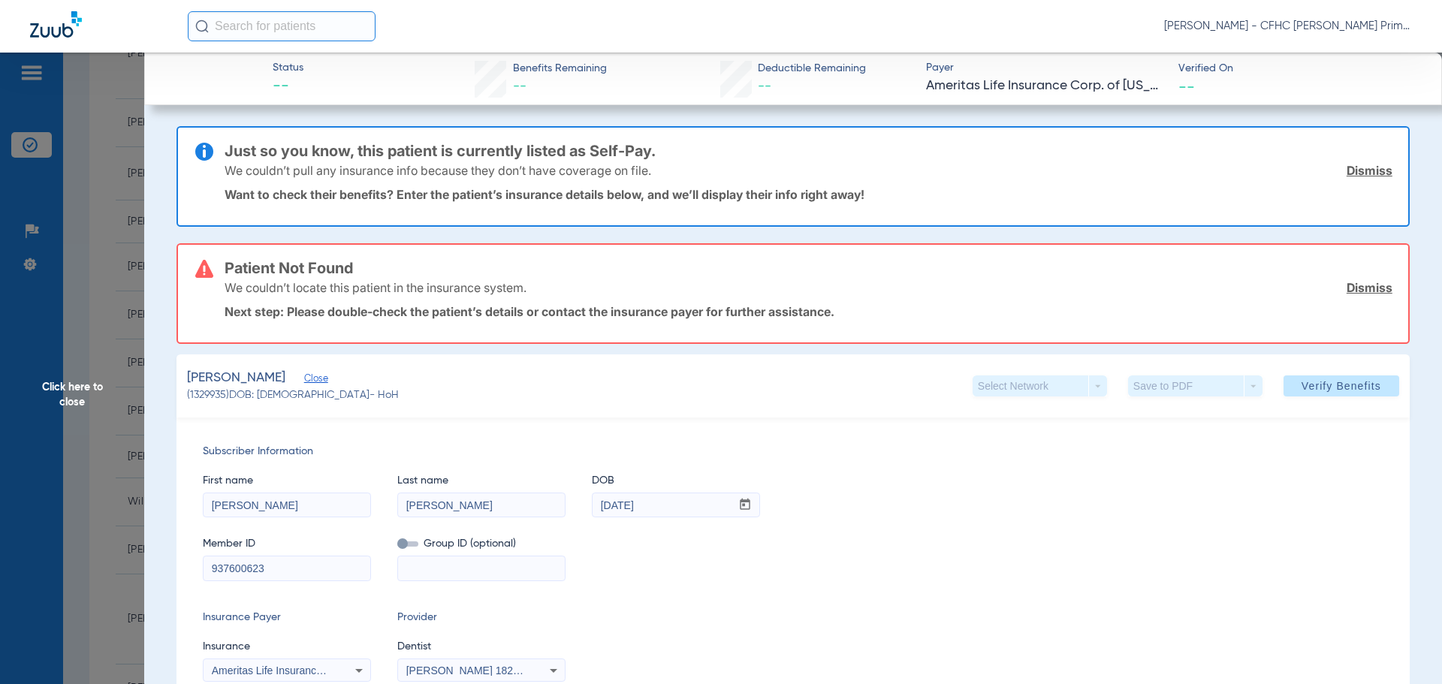
click at [1346, 171] on link "Dismiss" at bounding box center [1369, 170] width 46 height 15
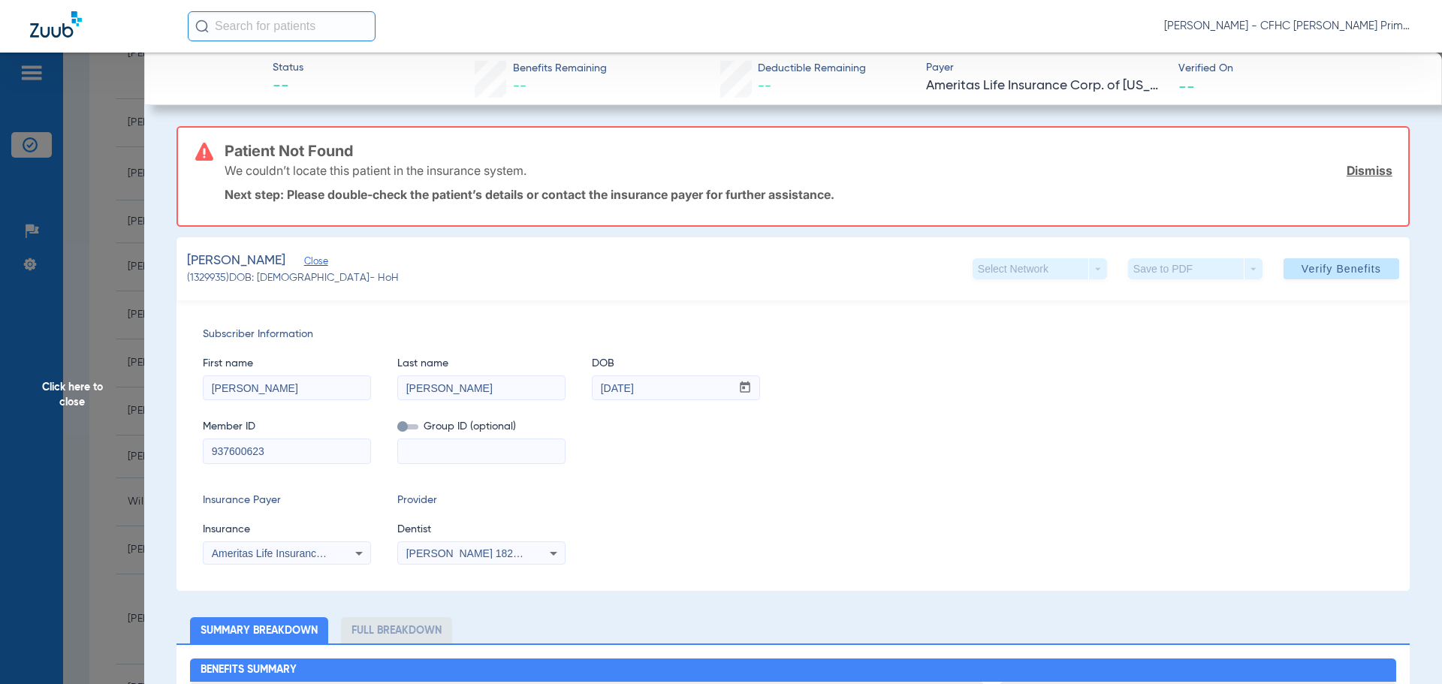
click at [1346, 171] on link "Dismiss" at bounding box center [1369, 170] width 46 height 15
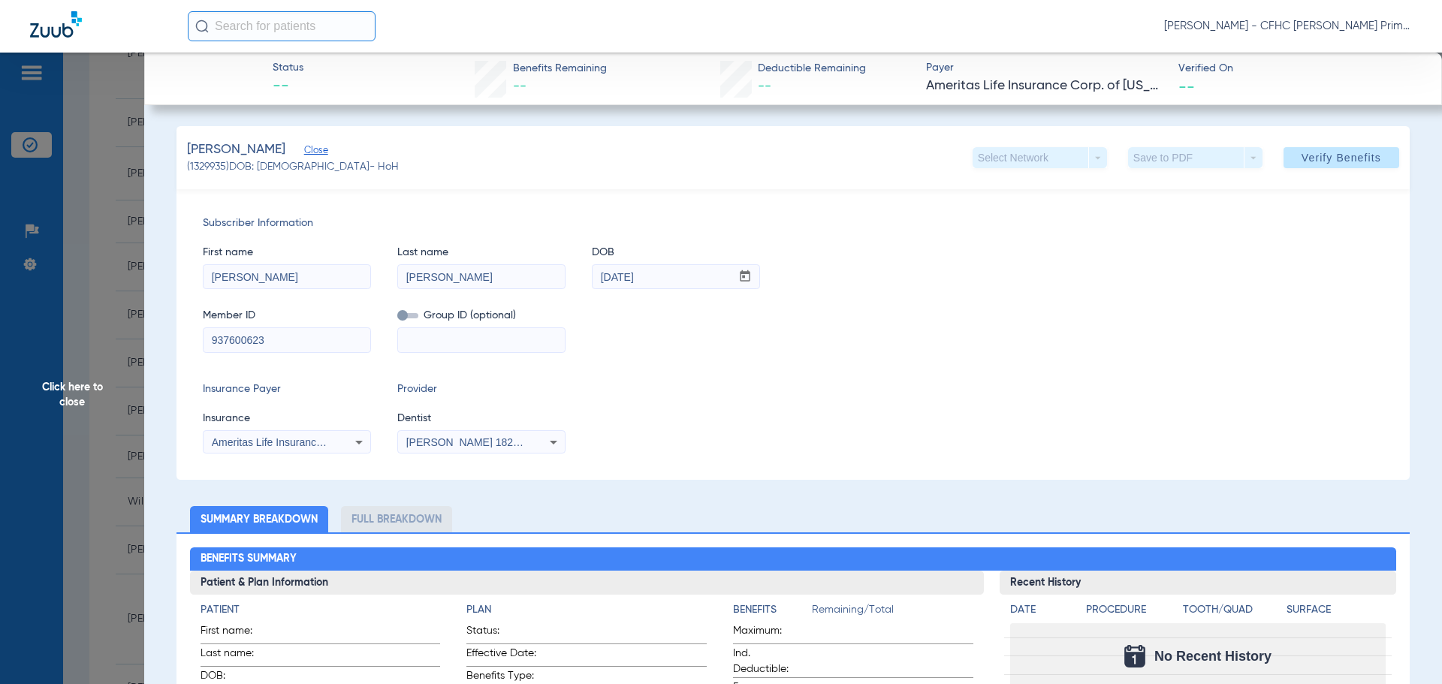
click at [351, 444] on icon at bounding box center [359, 442] width 18 height 18
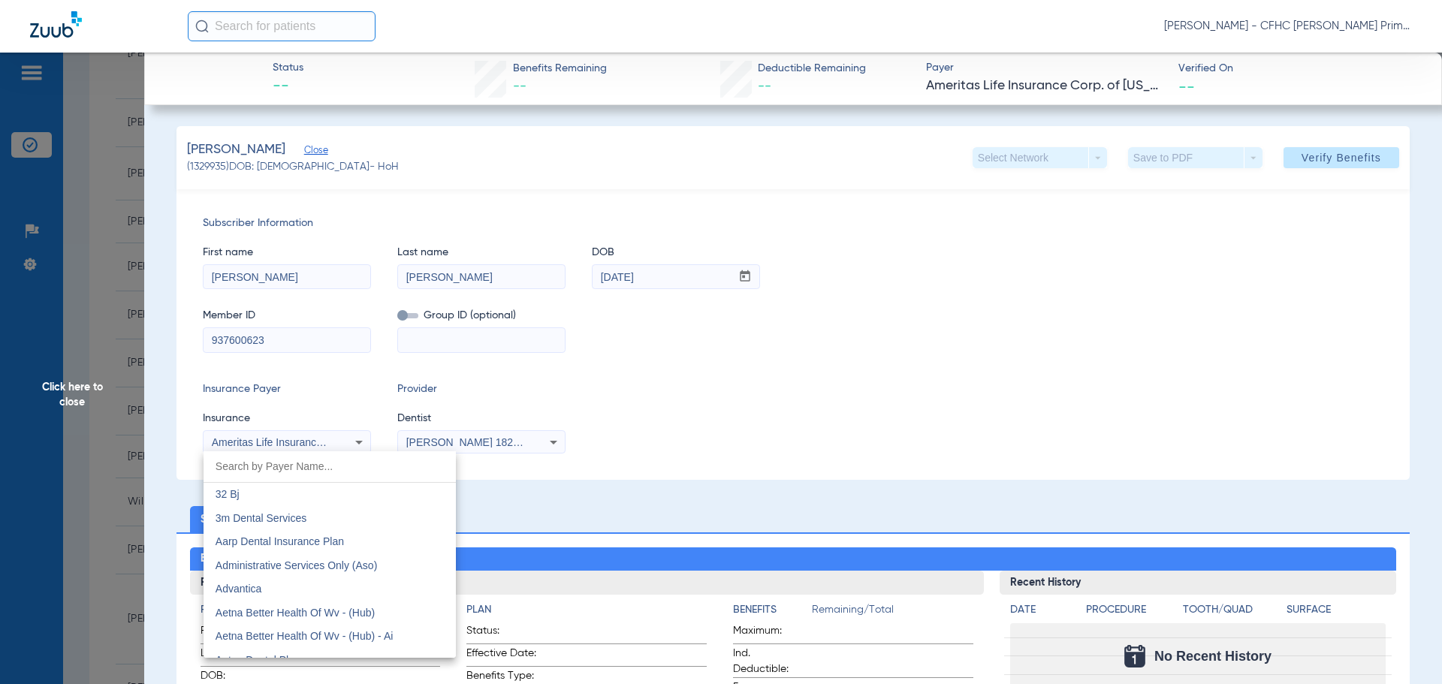
scroll to position [417, 0]
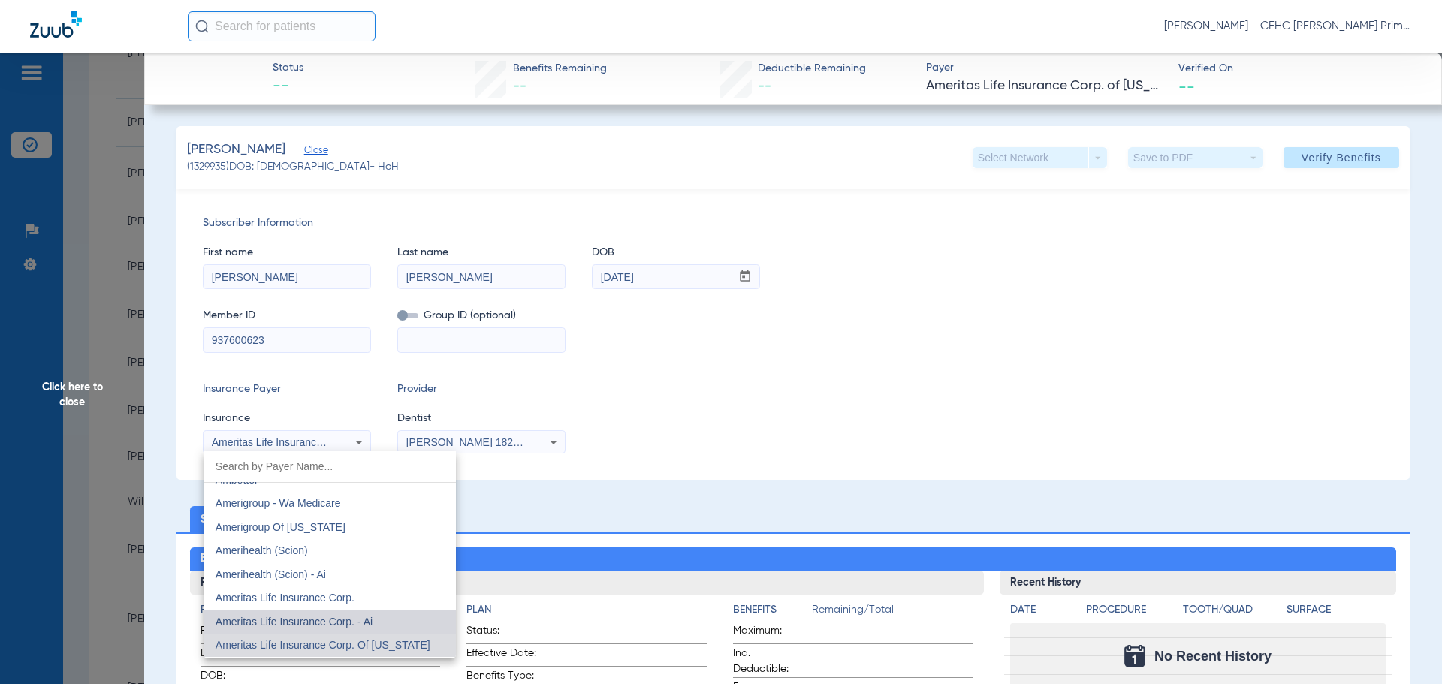
click at [333, 616] on span "Ameritas Life Insurance Corp. - Ai" at bounding box center [293, 622] width 157 height 12
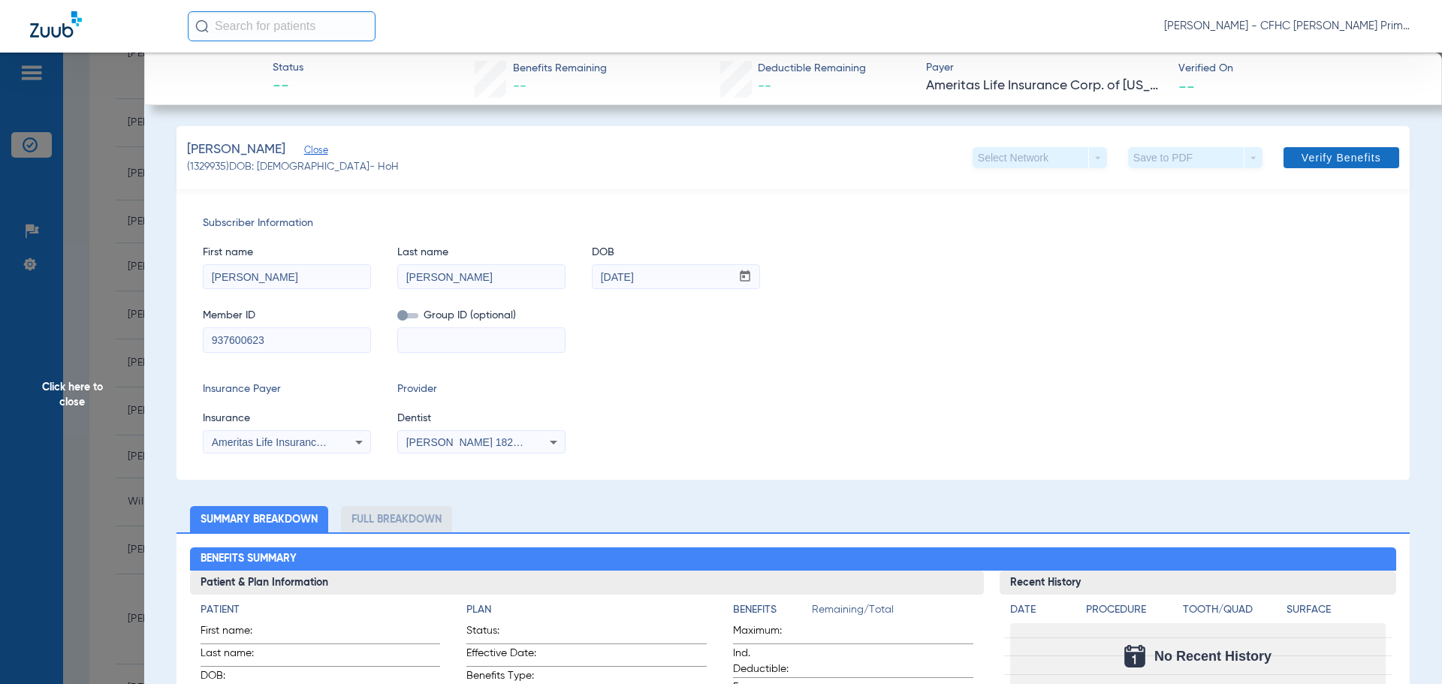
click at [1337, 160] on span "Verify Benefits" at bounding box center [1341, 158] width 80 height 12
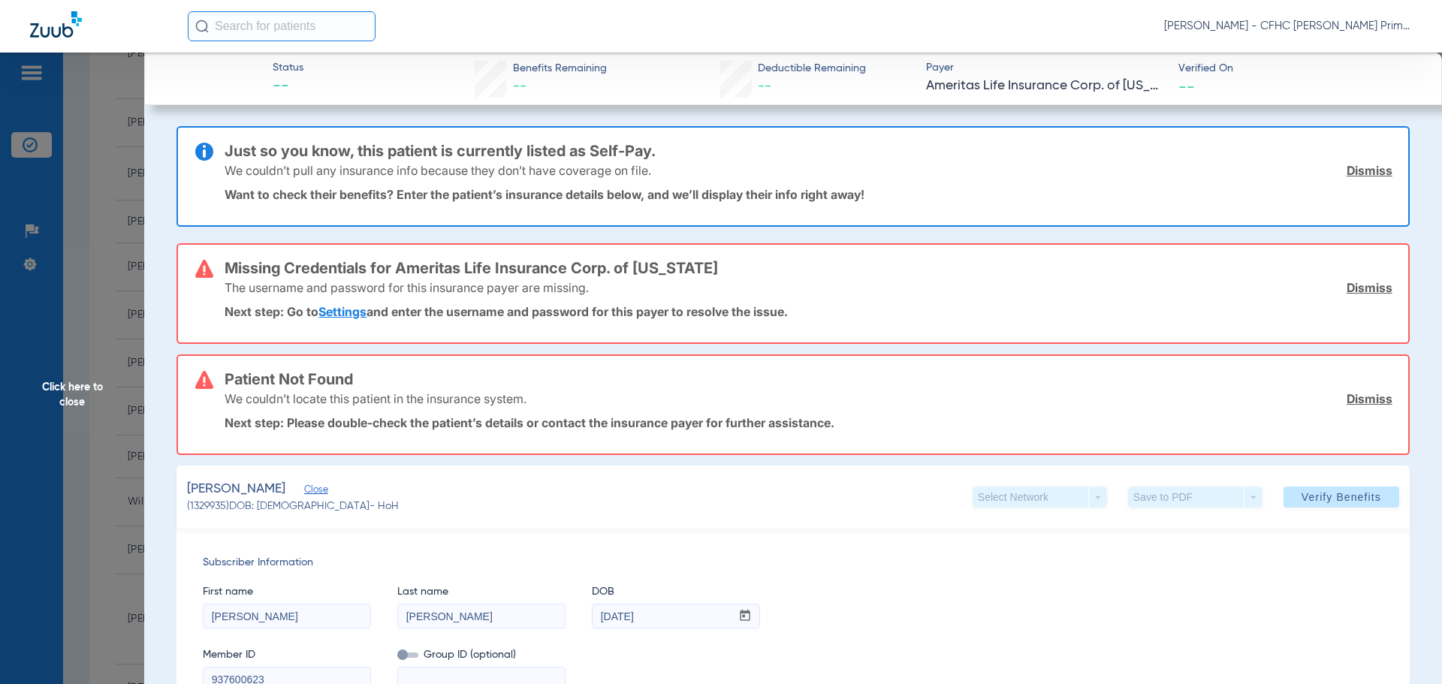
click at [1362, 170] on link "Dismiss" at bounding box center [1369, 170] width 46 height 15
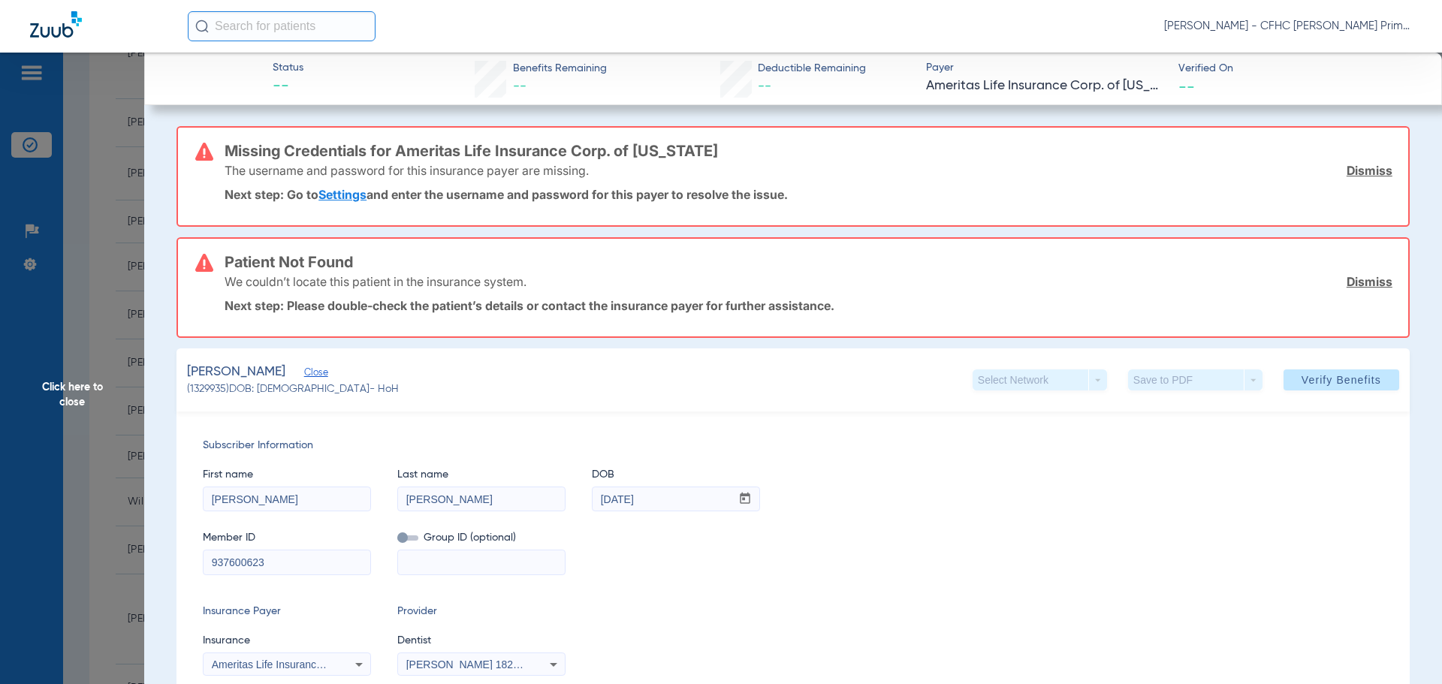
click at [1362, 170] on link "Dismiss" at bounding box center [1369, 170] width 46 height 15
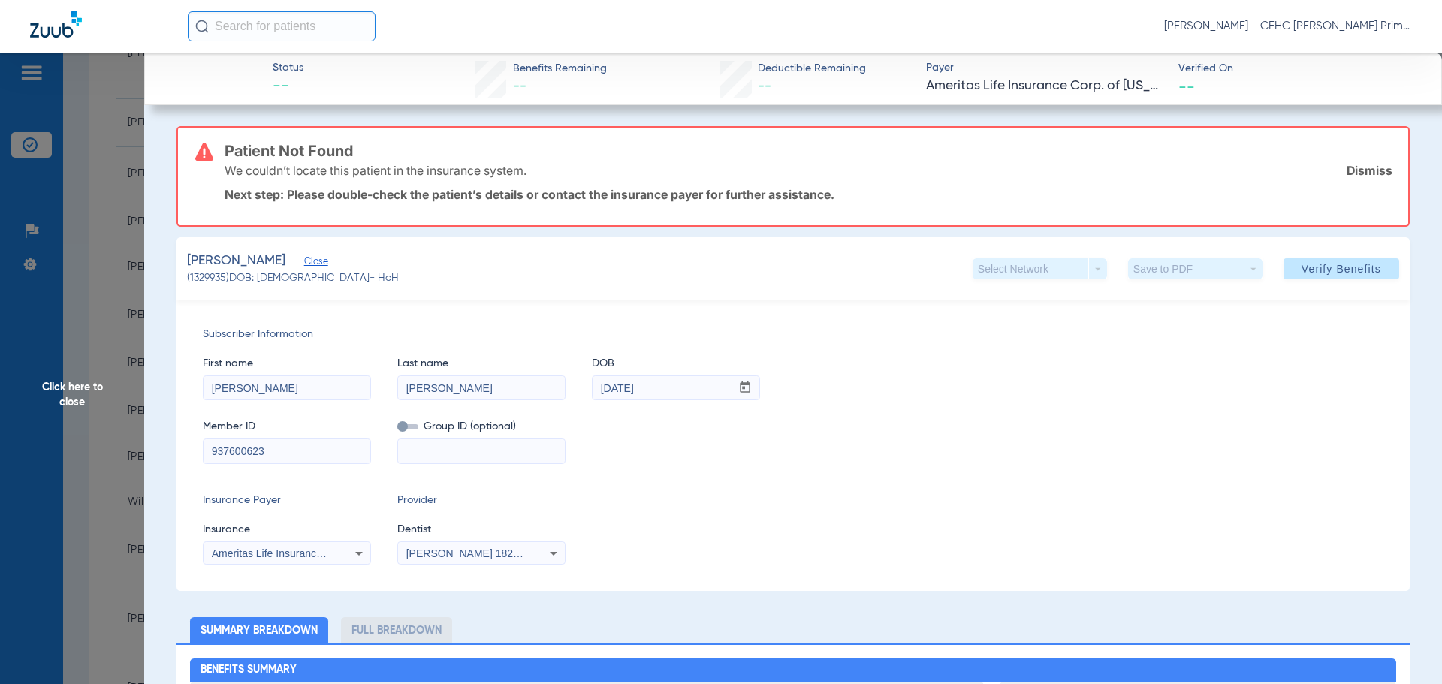
click at [1362, 170] on link "Dismiss" at bounding box center [1369, 170] width 46 height 15
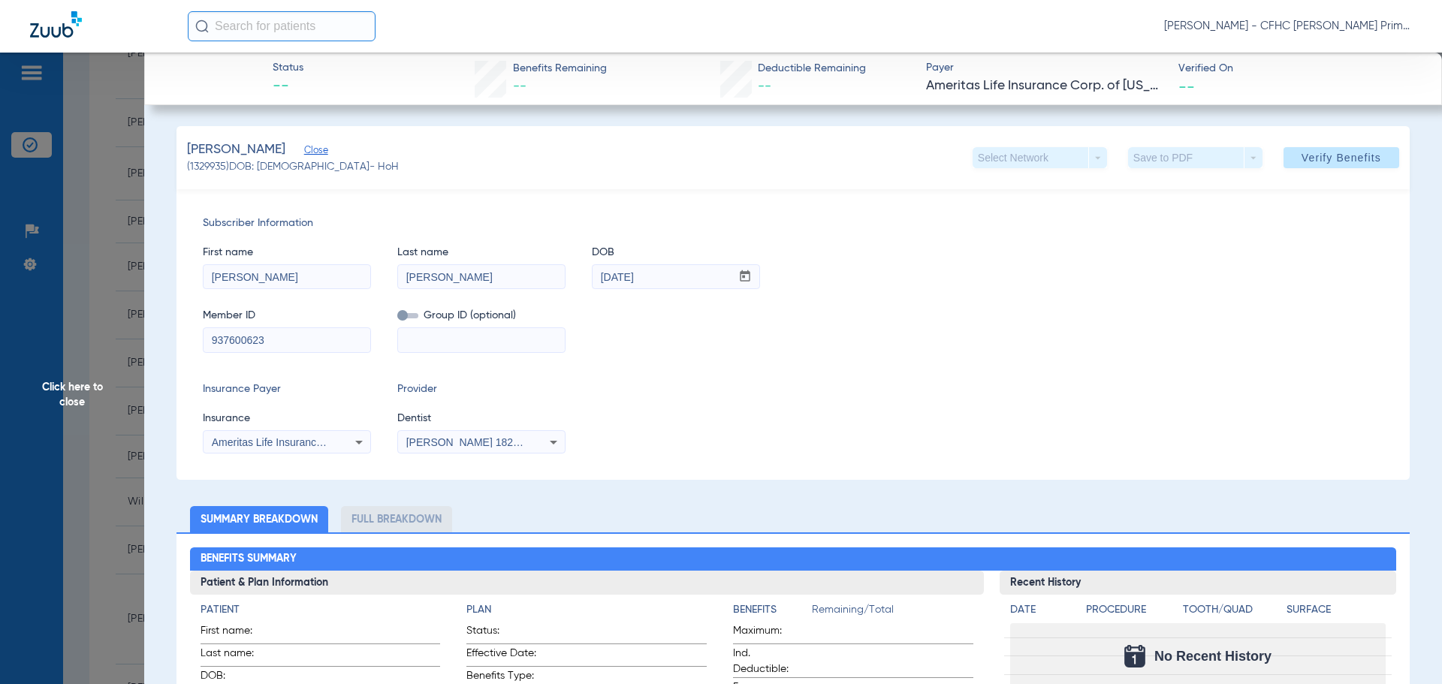
click at [352, 442] on icon at bounding box center [359, 442] width 18 height 18
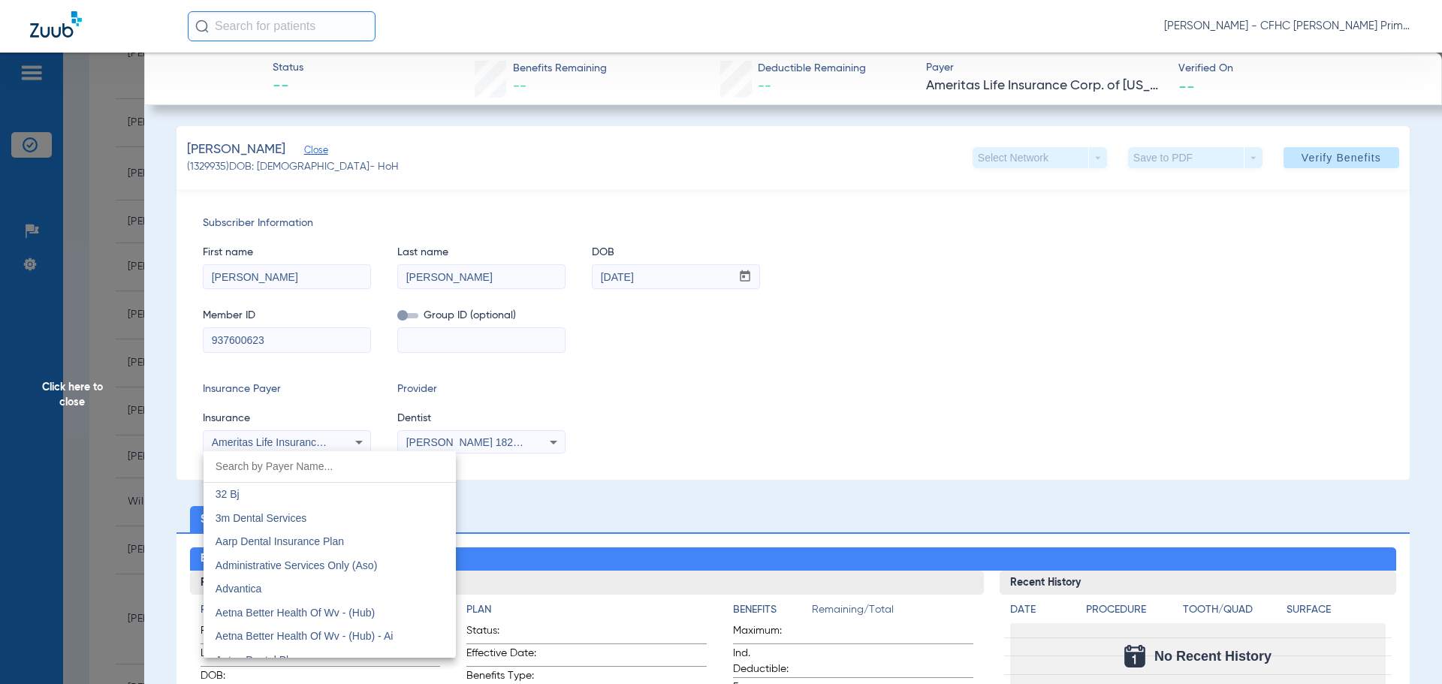
scroll to position [393, 0]
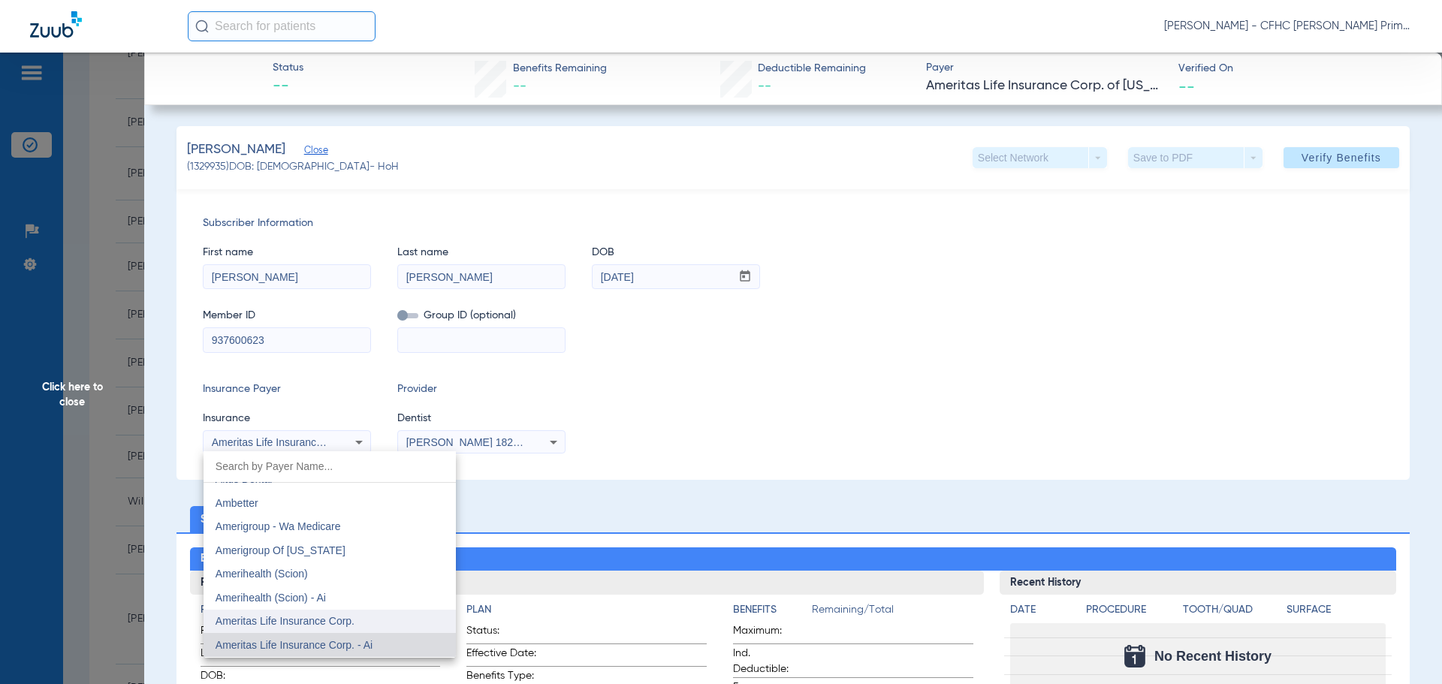
click at [339, 617] on span "Ameritas Life Insurance Corp." at bounding box center [284, 621] width 139 height 12
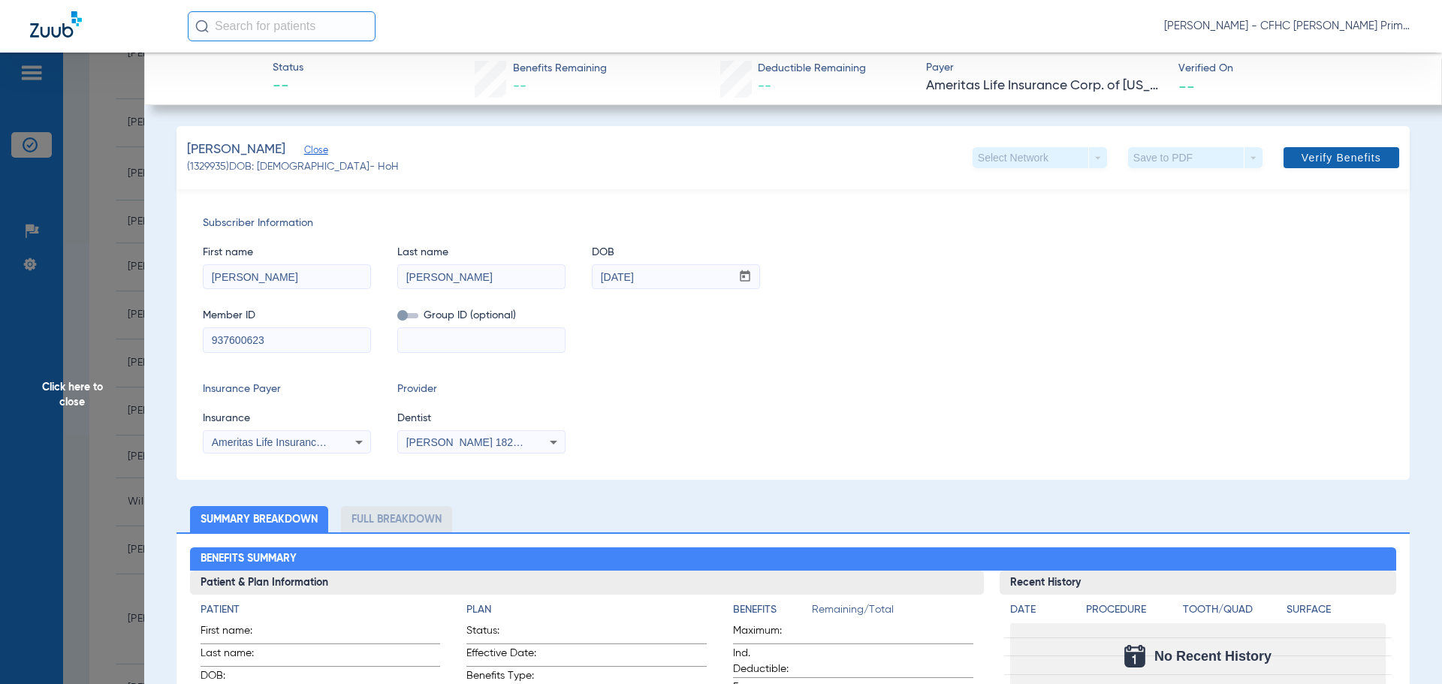
click at [1301, 158] on span "Verify Benefits" at bounding box center [1341, 158] width 80 height 12
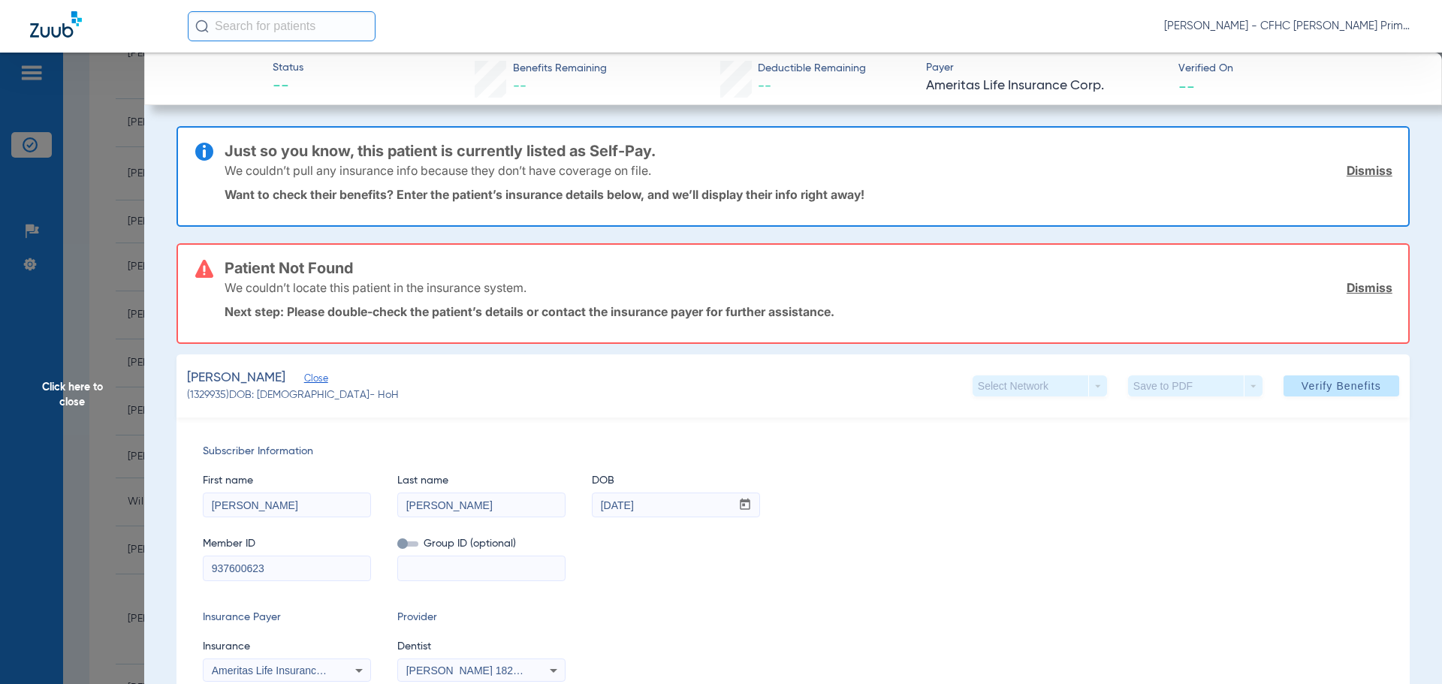
click at [1358, 170] on link "Dismiss" at bounding box center [1369, 170] width 46 height 15
click at [1358, 280] on link "Dismiss" at bounding box center [1369, 287] width 46 height 15
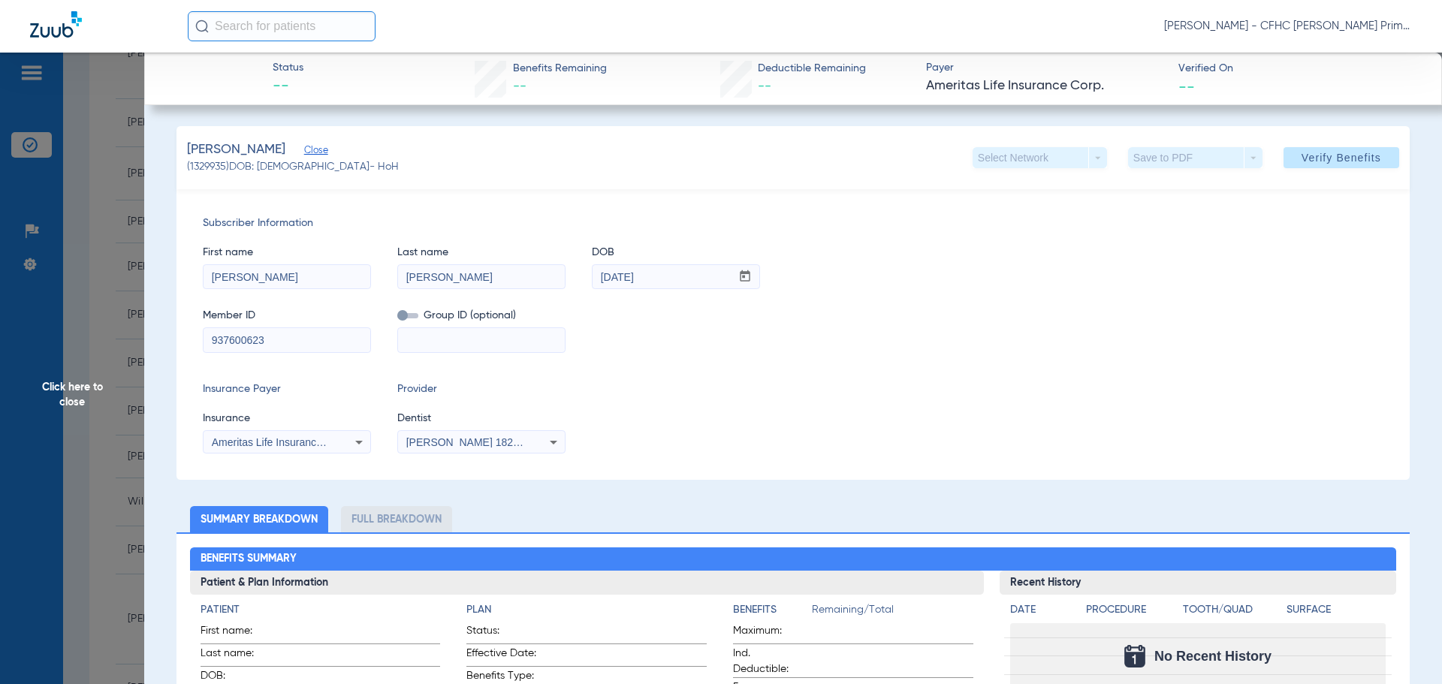
click at [83, 387] on span "Click here to close" at bounding box center [72, 395] width 144 height 684
